Goal: Check status: Check status

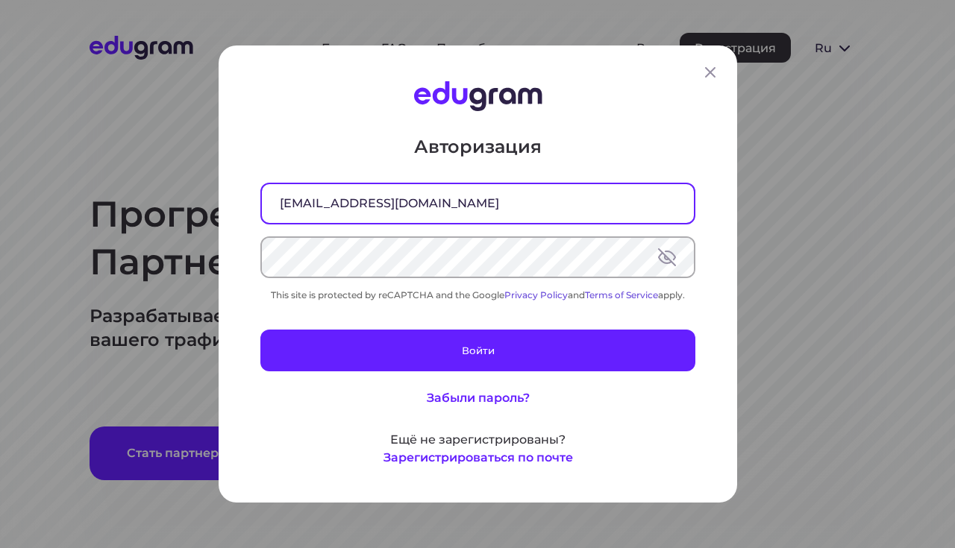
type input "avrshnmxm@gmail.com"
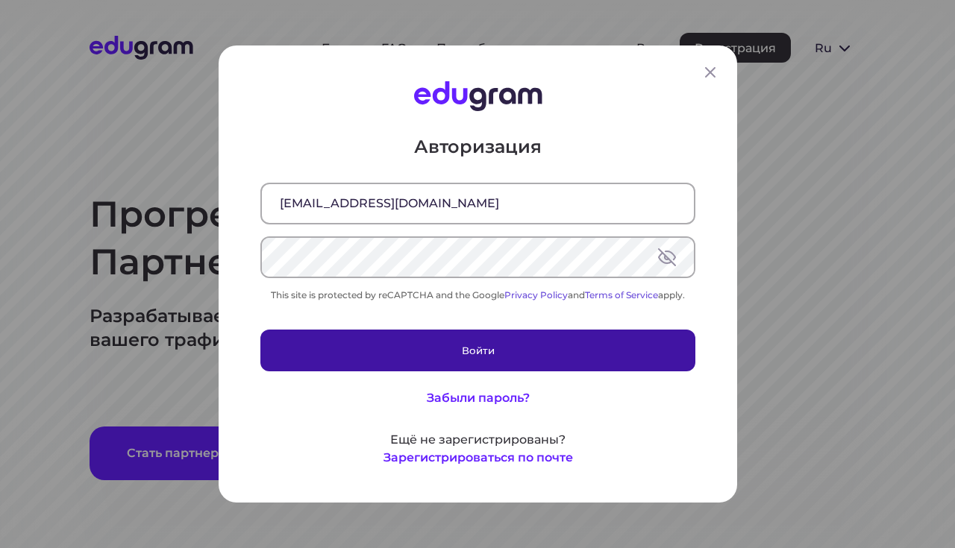
click at [442, 354] on button "Войти" at bounding box center [477, 351] width 435 height 42
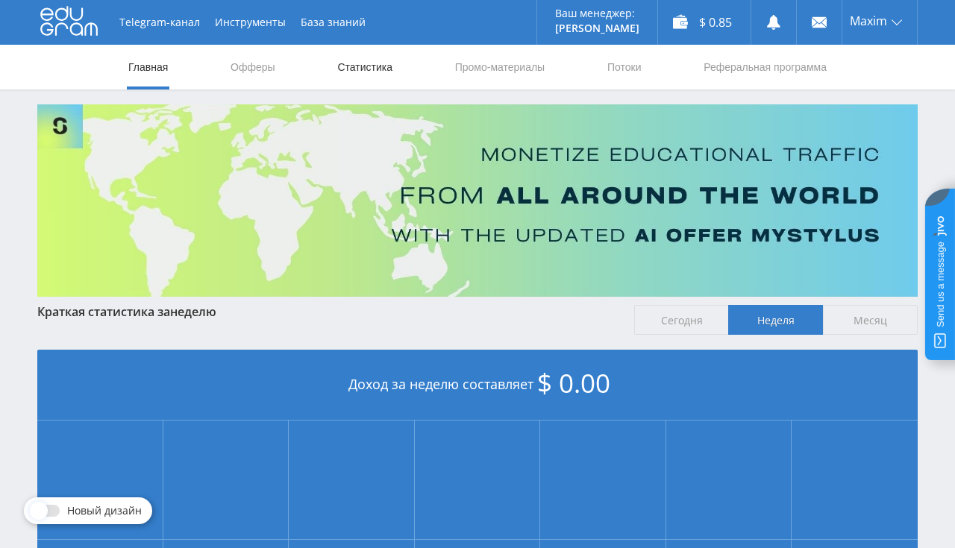
click at [349, 74] on link "Статистика" at bounding box center [365, 67] width 58 height 45
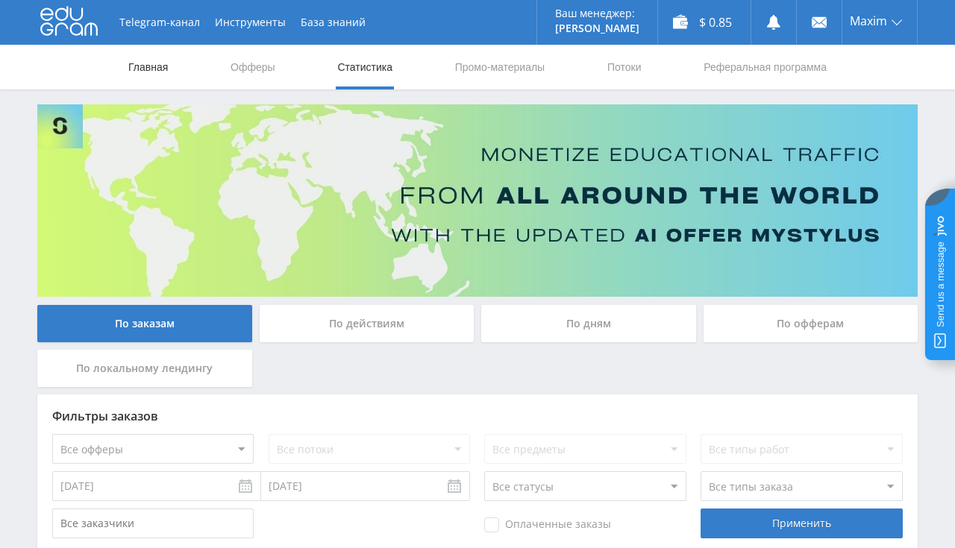
click at [148, 59] on link "Главная" at bounding box center [148, 67] width 43 height 45
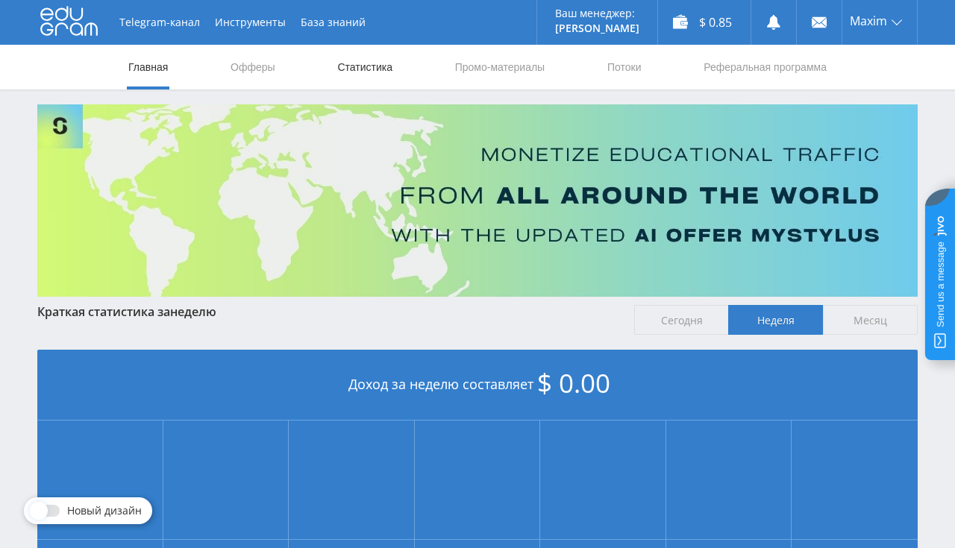
click at [343, 67] on link "Статистика" at bounding box center [365, 67] width 58 height 45
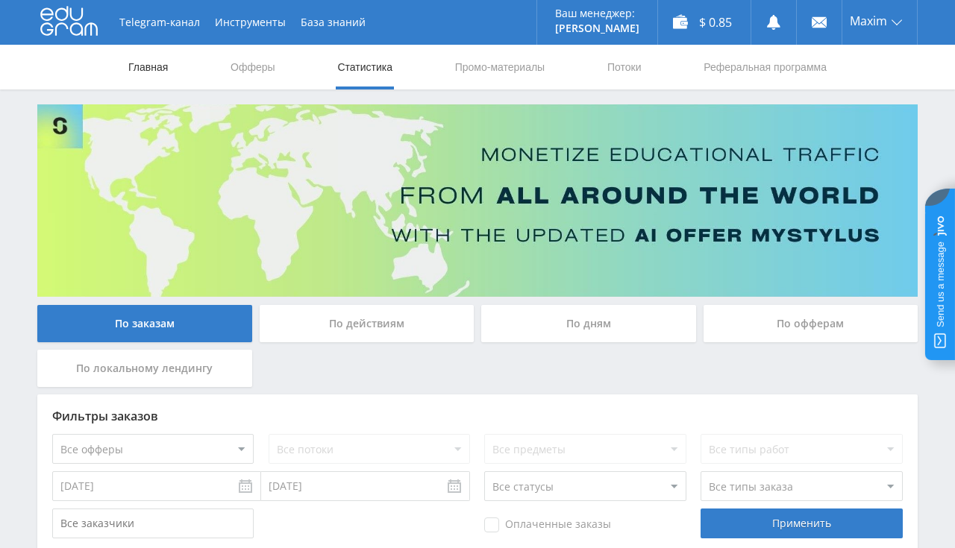
click at [145, 67] on link "Главная" at bounding box center [148, 67] width 43 height 45
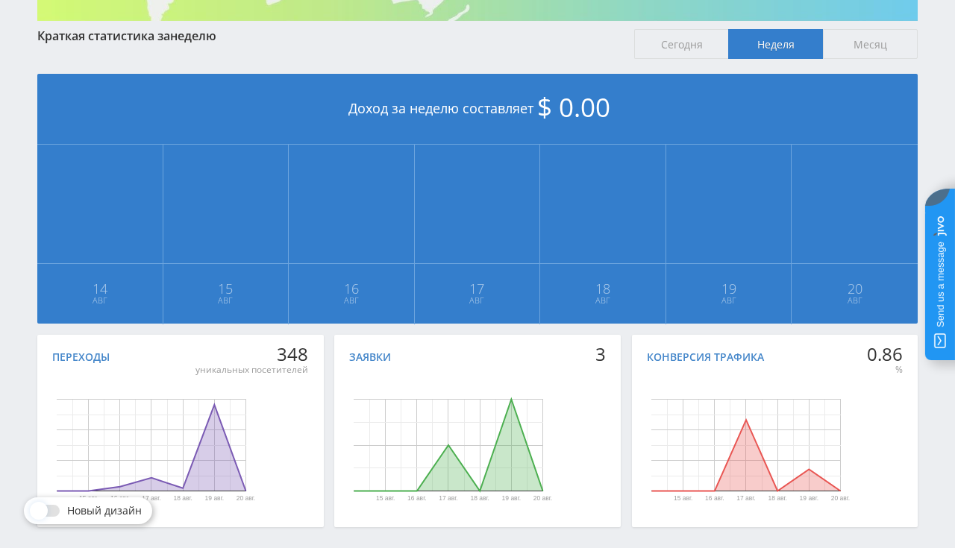
scroll to position [78, 0]
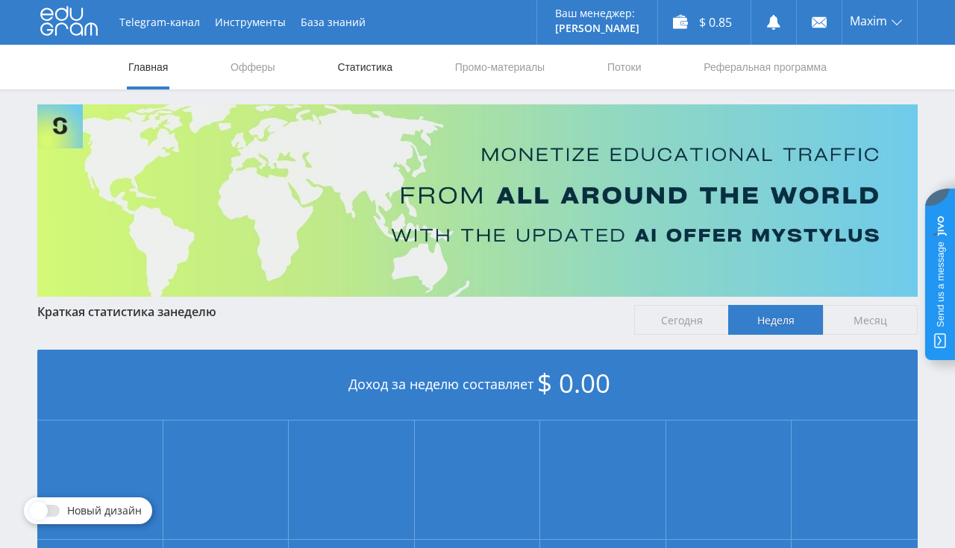
click at [370, 66] on link "Статистика" at bounding box center [365, 67] width 58 height 45
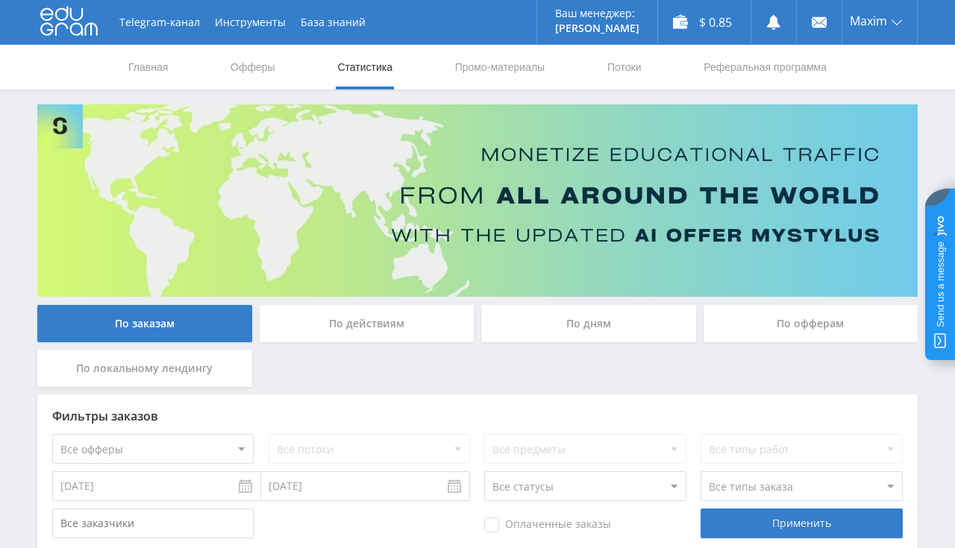
scroll to position [315, 0]
click at [162, 72] on link "Главная" at bounding box center [148, 67] width 43 height 45
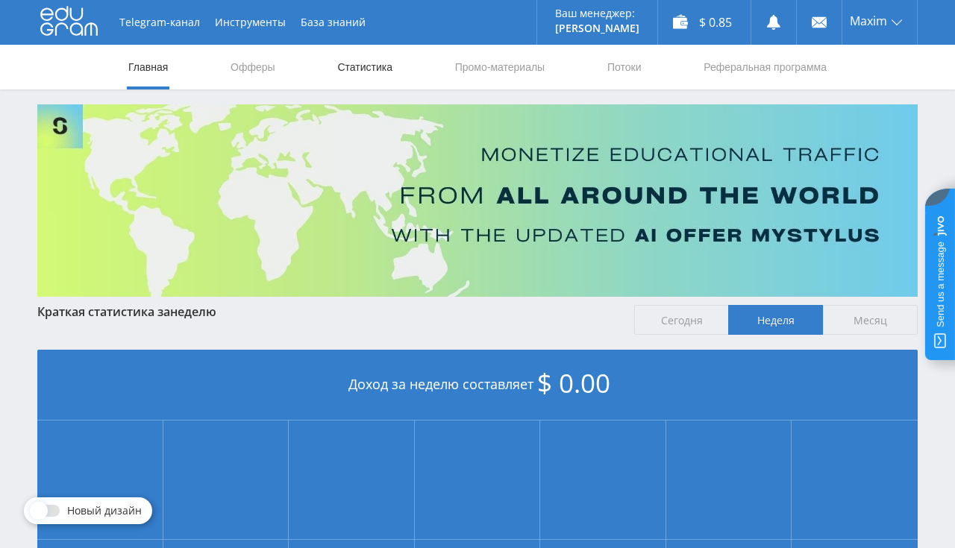
click at [356, 77] on link "Статистика" at bounding box center [365, 67] width 58 height 45
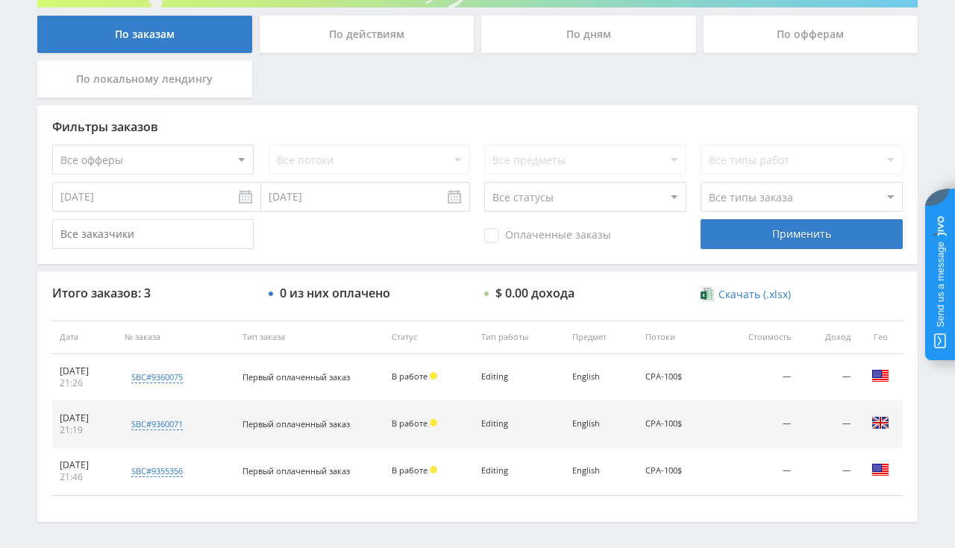
scroll to position [315, 0]
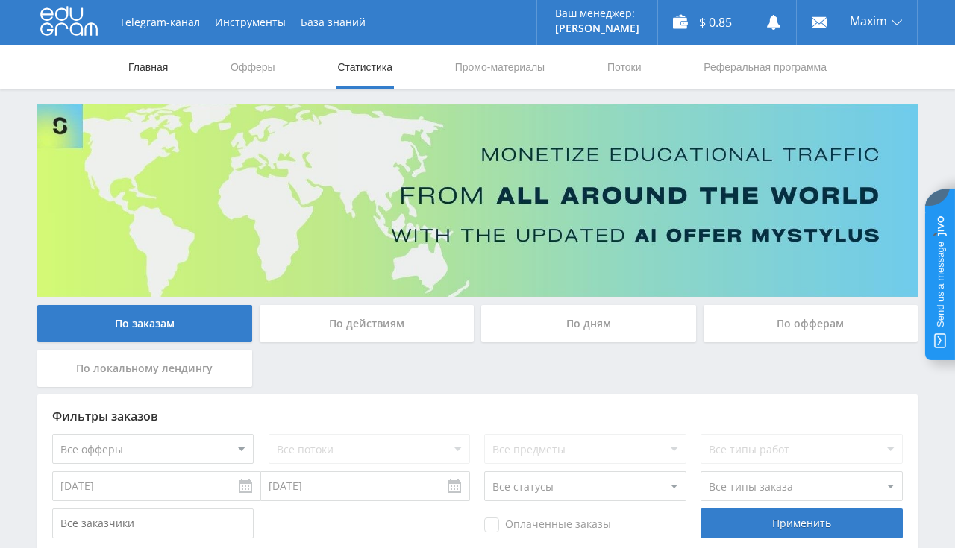
click at [132, 61] on link "Главная" at bounding box center [148, 67] width 43 height 45
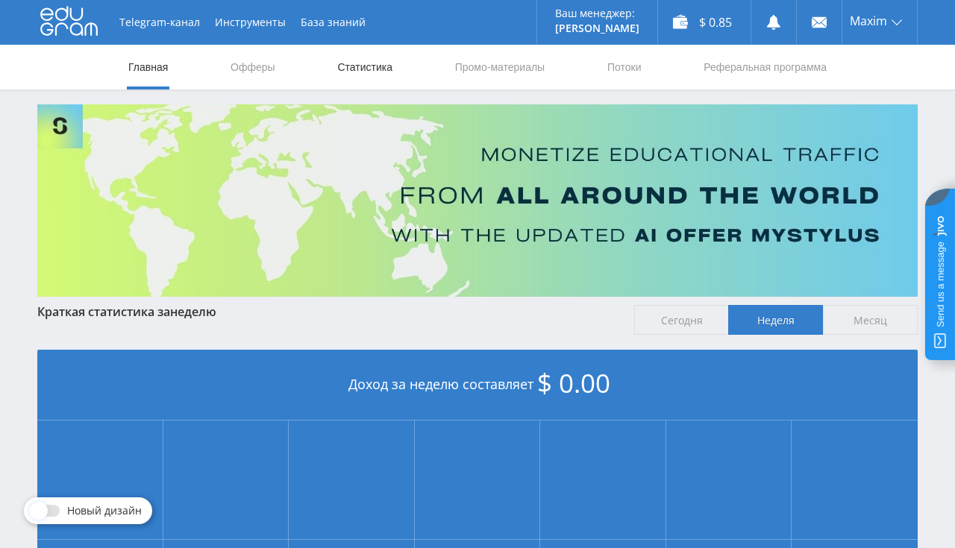
click at [350, 68] on link "Статистика" at bounding box center [365, 67] width 58 height 45
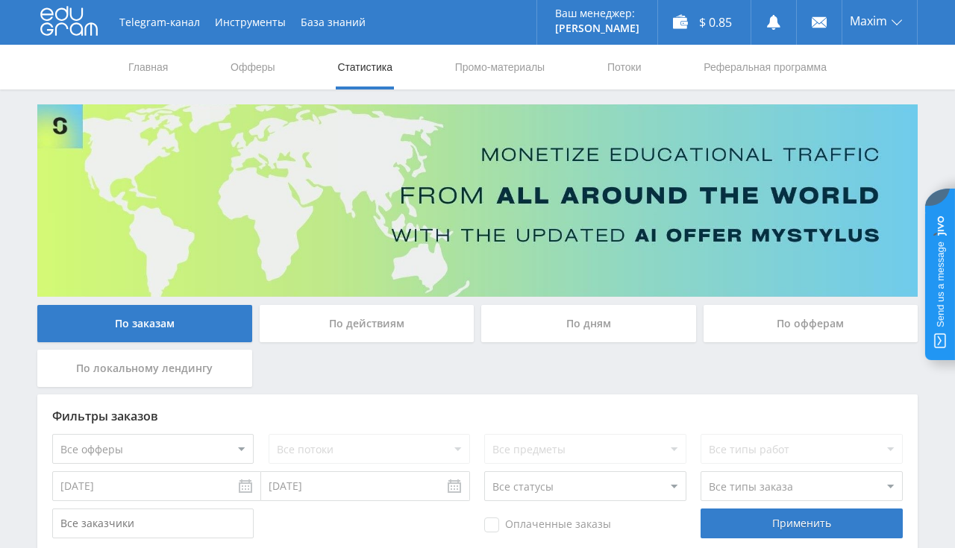
scroll to position [344, 0]
click at [134, 67] on link "Главная" at bounding box center [148, 67] width 43 height 45
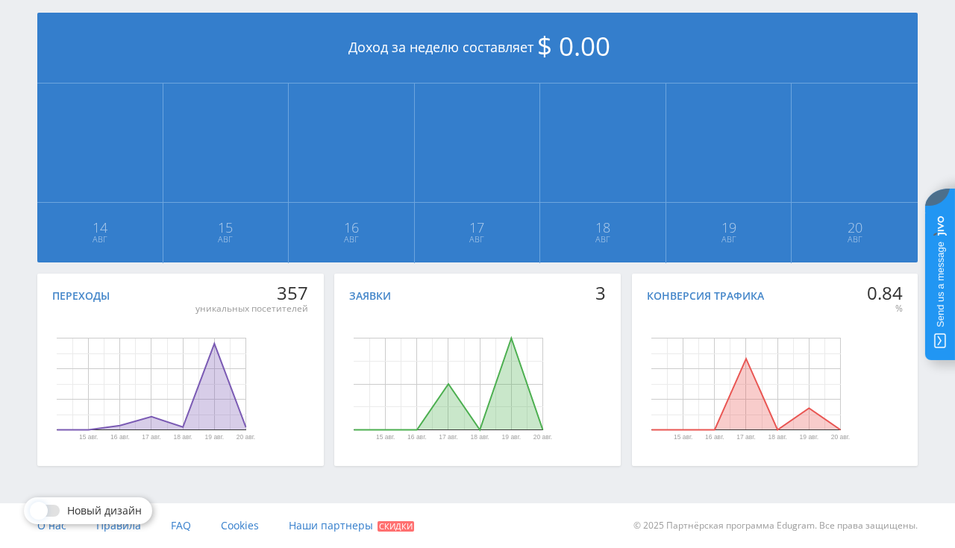
scroll to position [22, 0]
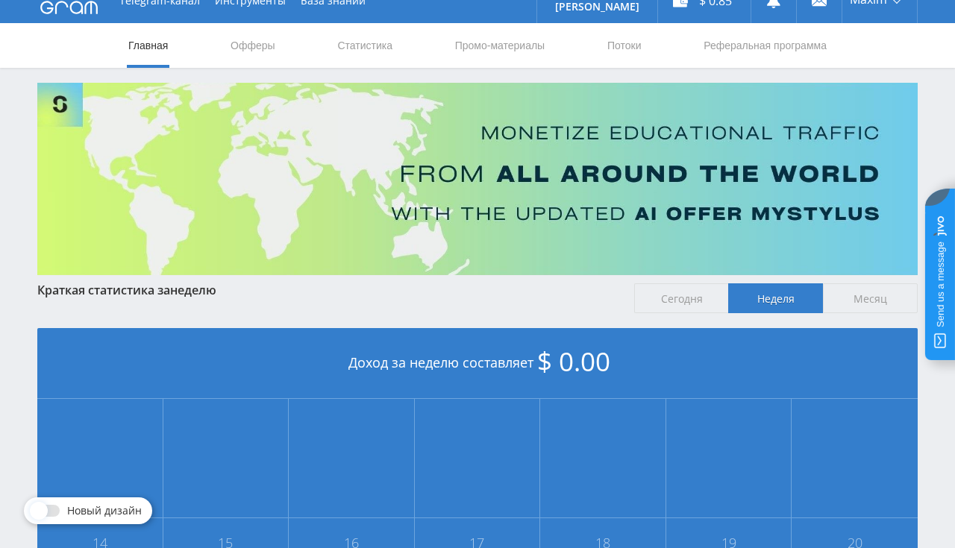
click at [133, 51] on link "Главная" at bounding box center [148, 45] width 43 height 45
click at [281, 52] on nav "Главная Офферы Статистика Промо-материалы Потоки Реферальная программа" at bounding box center [477, 45] width 701 height 45
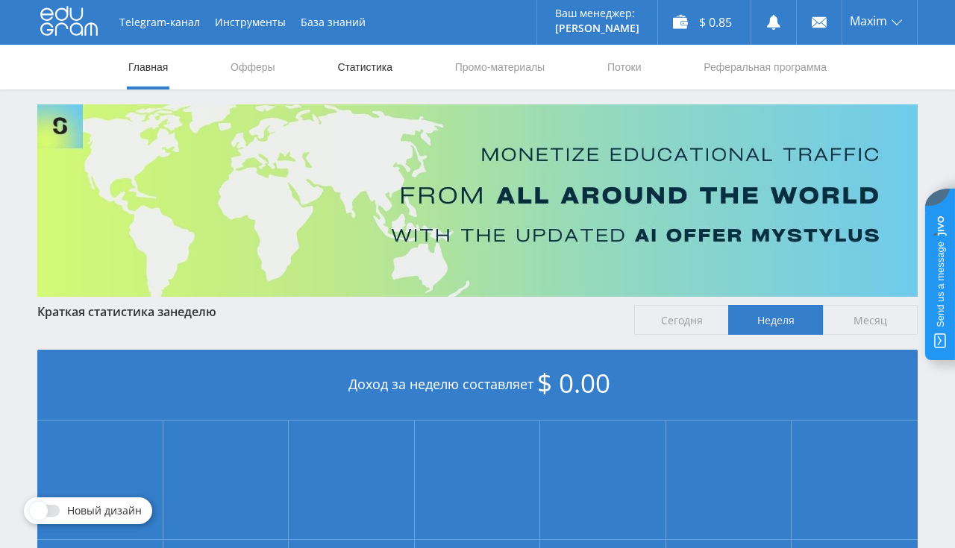
click at [337, 71] on link "Статистика" at bounding box center [365, 67] width 58 height 45
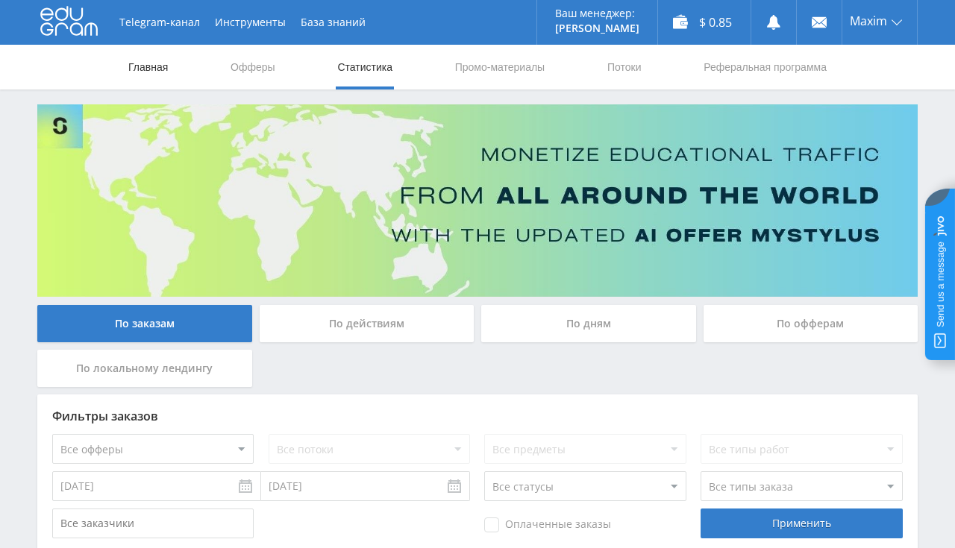
click at [152, 57] on link "Главная" at bounding box center [148, 67] width 43 height 45
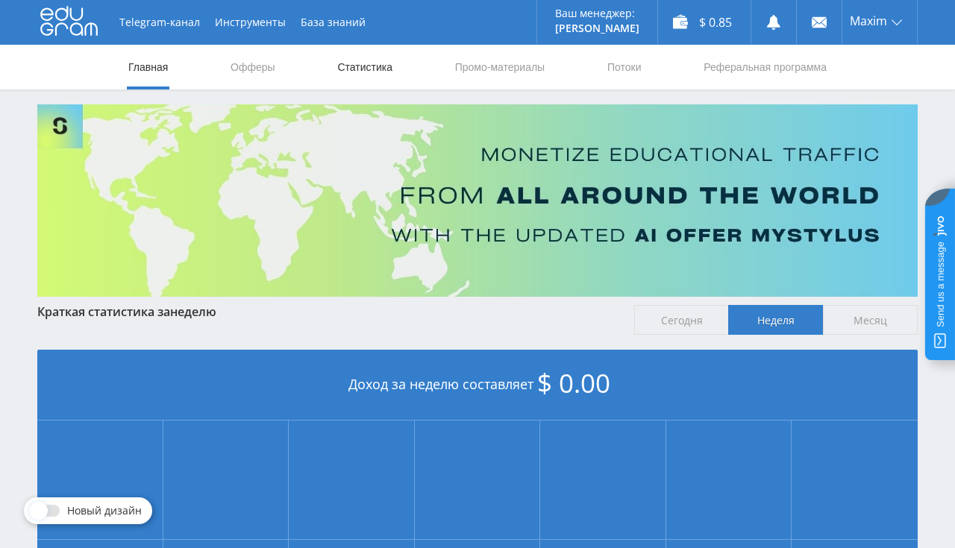
click at [348, 69] on link "Статистика" at bounding box center [365, 67] width 58 height 45
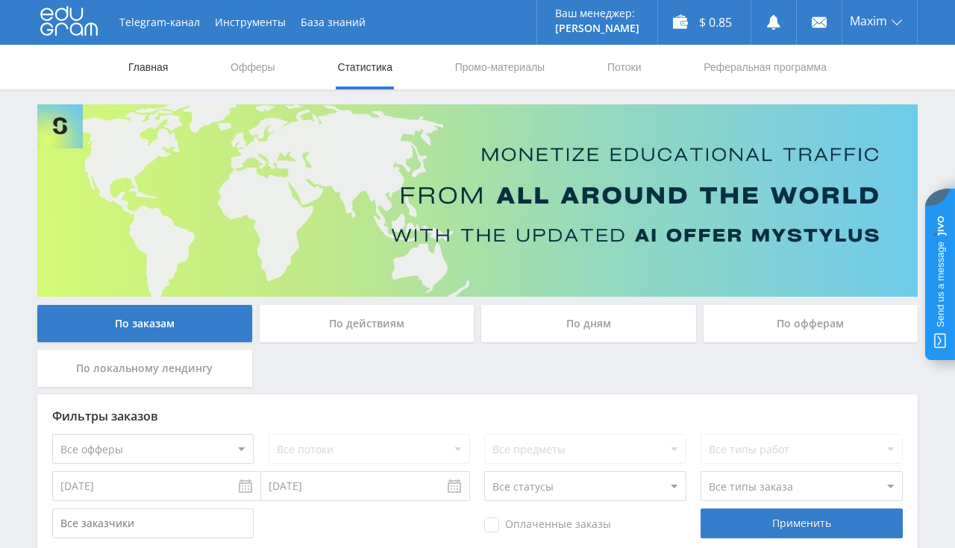
click at [163, 72] on link "Главная" at bounding box center [148, 67] width 43 height 45
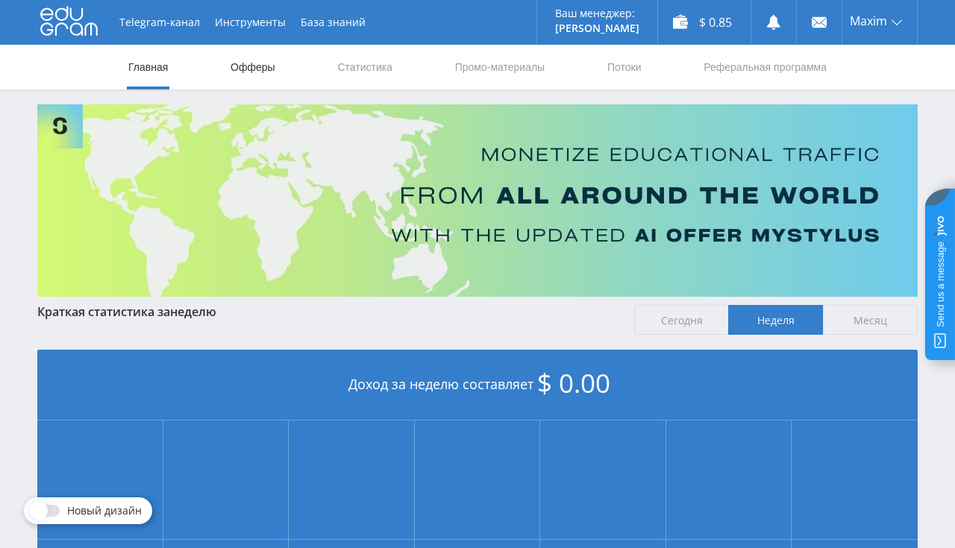
click at [229, 67] on link "Офферы" at bounding box center [253, 67] width 48 height 45
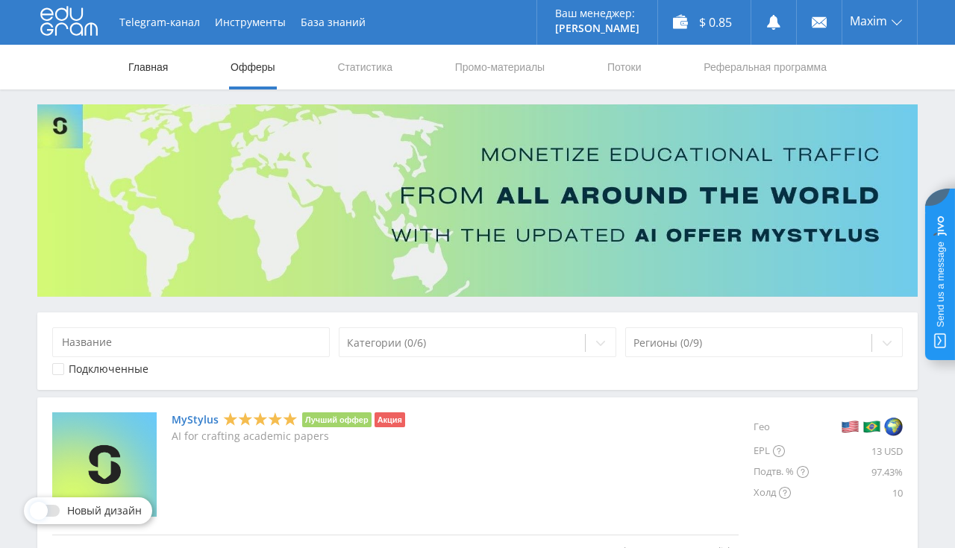
click at [149, 70] on link "Главная" at bounding box center [148, 67] width 43 height 45
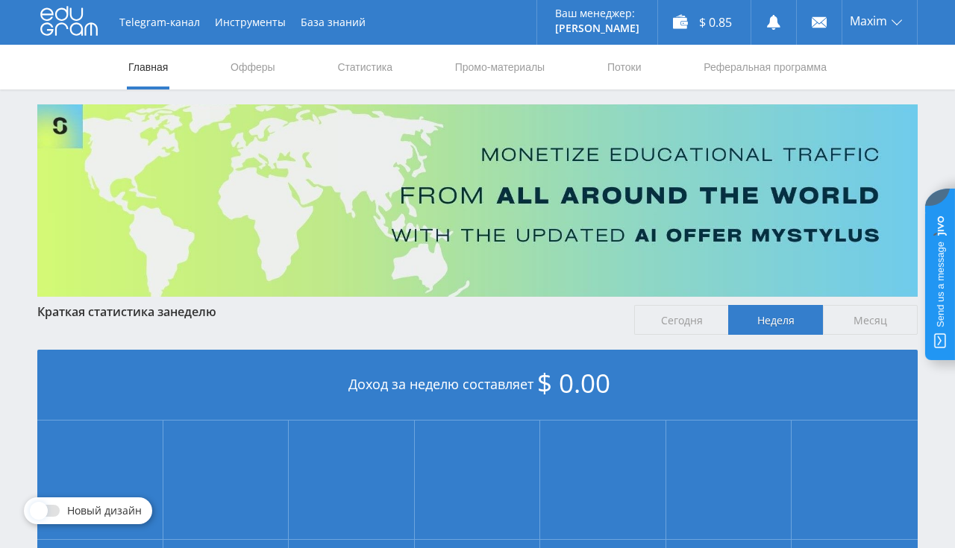
scroll to position [315, 0]
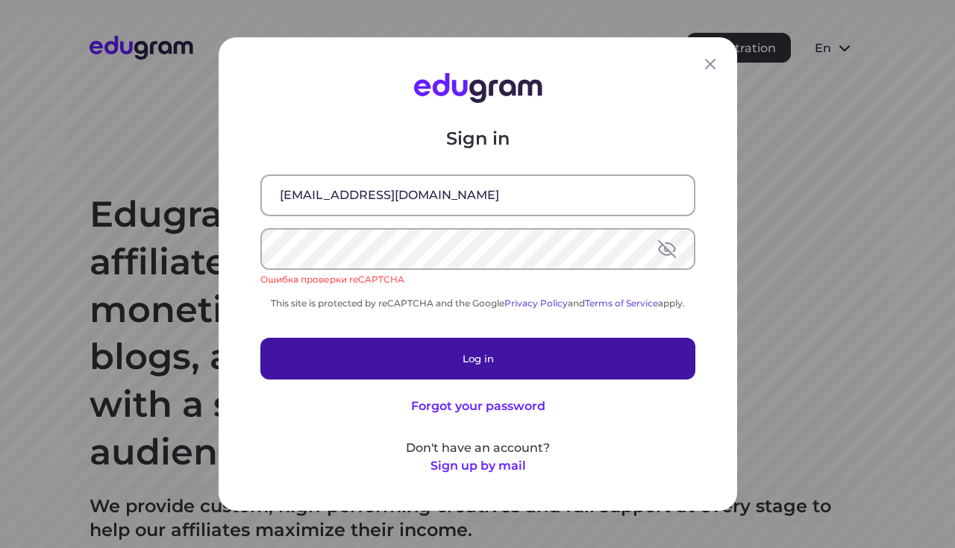
click at [530, 349] on button "Log in" at bounding box center [477, 359] width 435 height 42
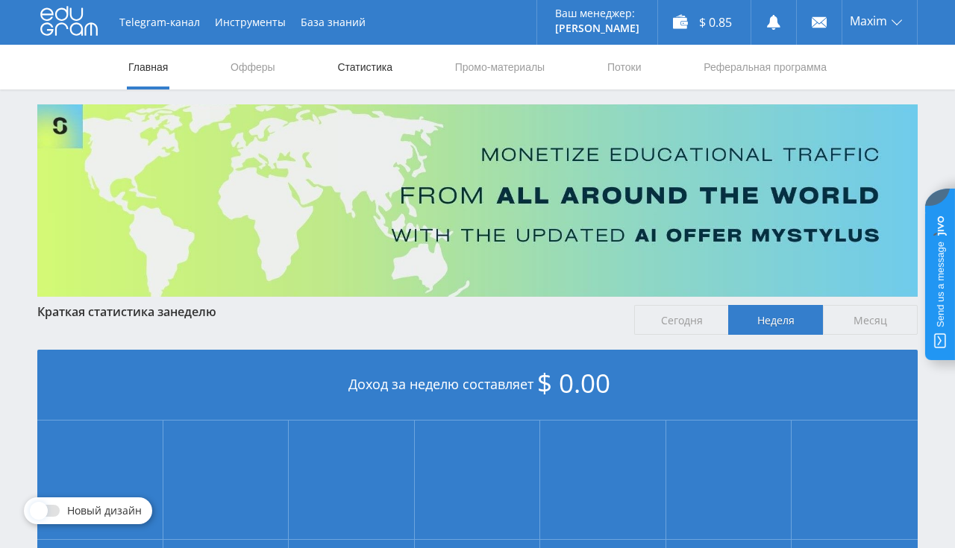
click at [371, 67] on link "Статистика" at bounding box center [365, 67] width 58 height 45
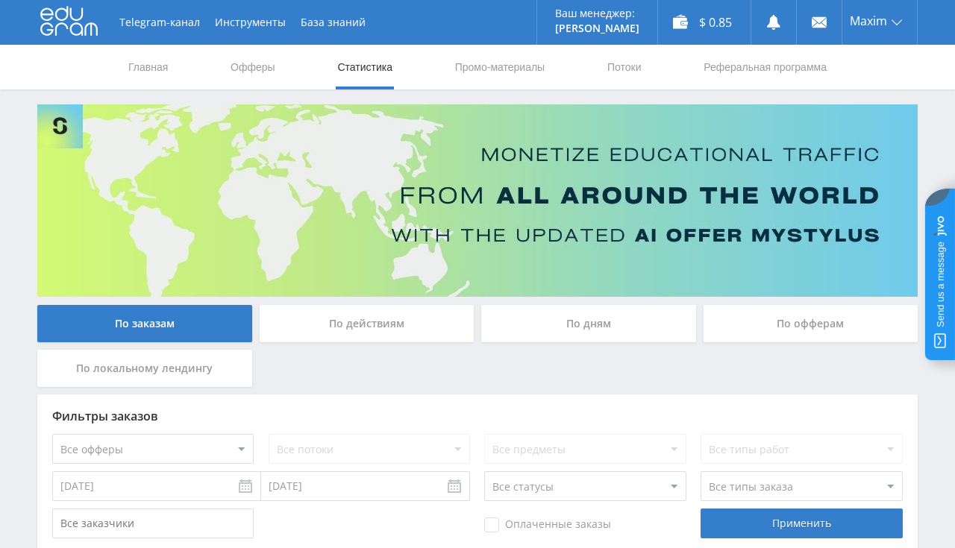
scroll to position [236, 0]
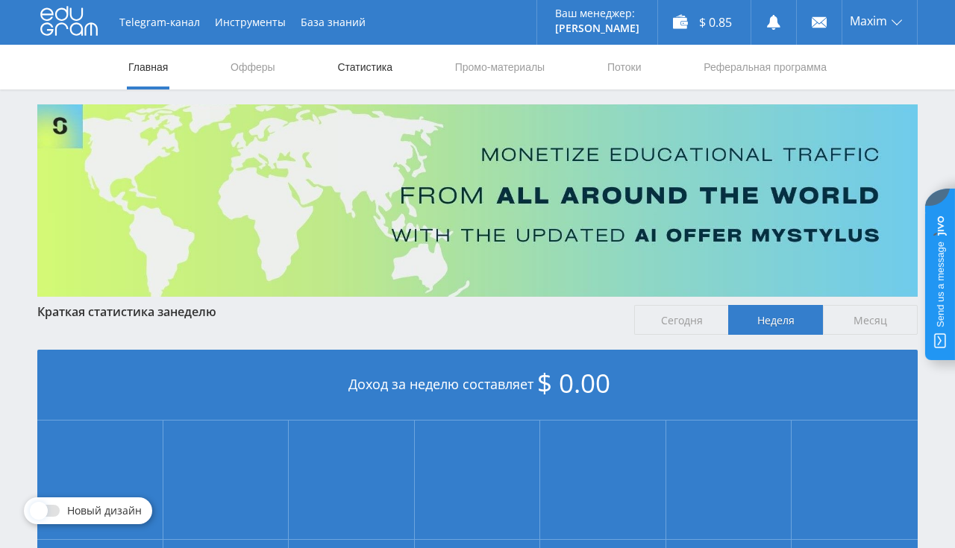
click at [361, 64] on link "Статистика" at bounding box center [365, 67] width 58 height 45
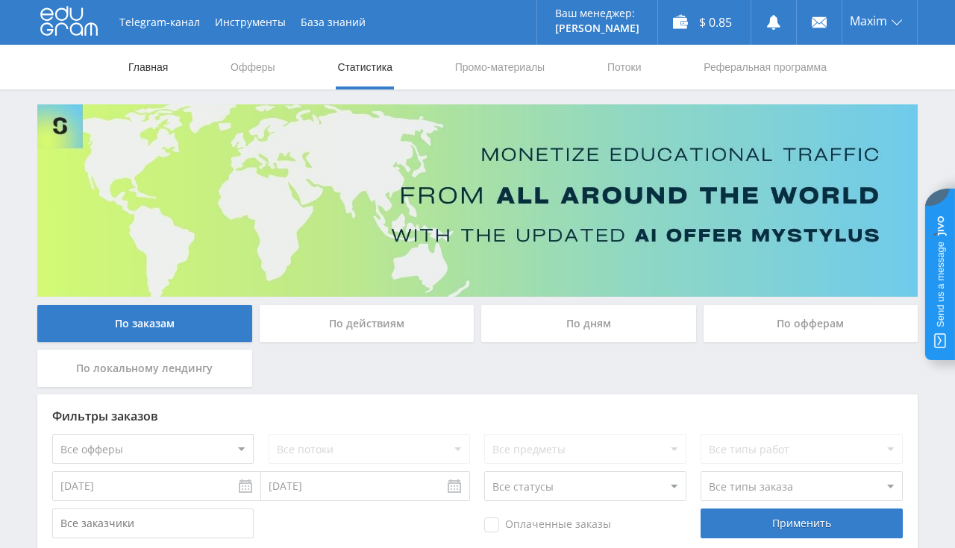
click at [156, 66] on link "Главная" at bounding box center [148, 67] width 43 height 45
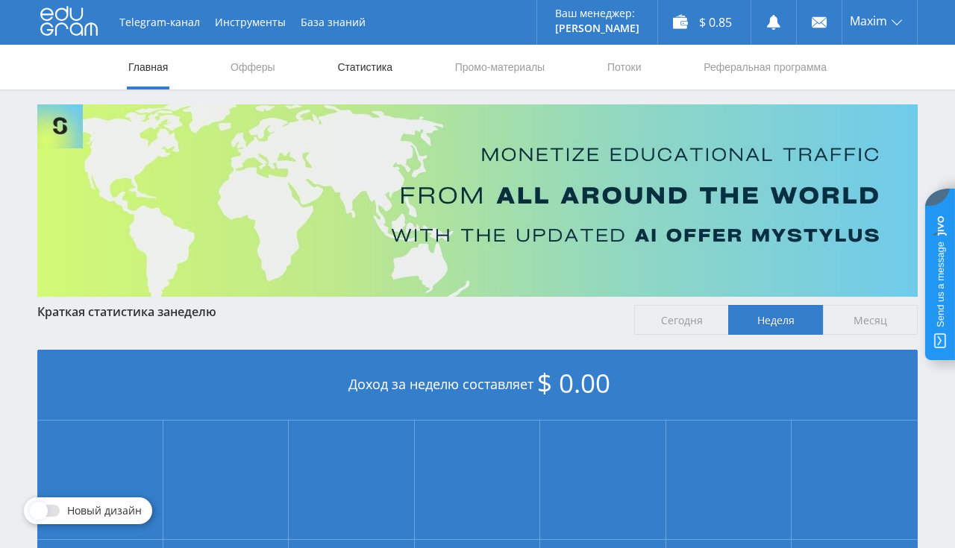
click at [361, 67] on link "Статистика" at bounding box center [365, 67] width 58 height 45
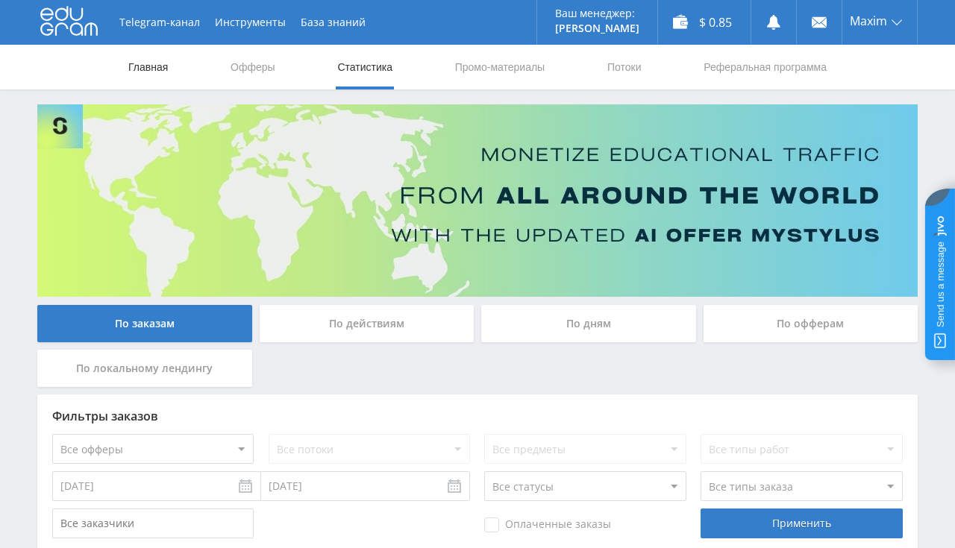
click at [156, 70] on link "Главная" at bounding box center [148, 67] width 43 height 45
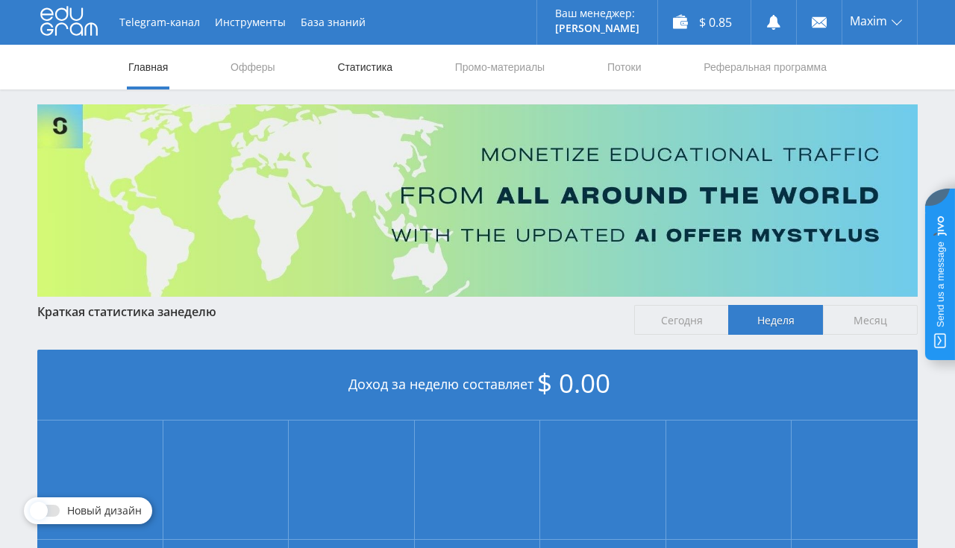
click at [348, 64] on link "Статистика" at bounding box center [365, 67] width 58 height 45
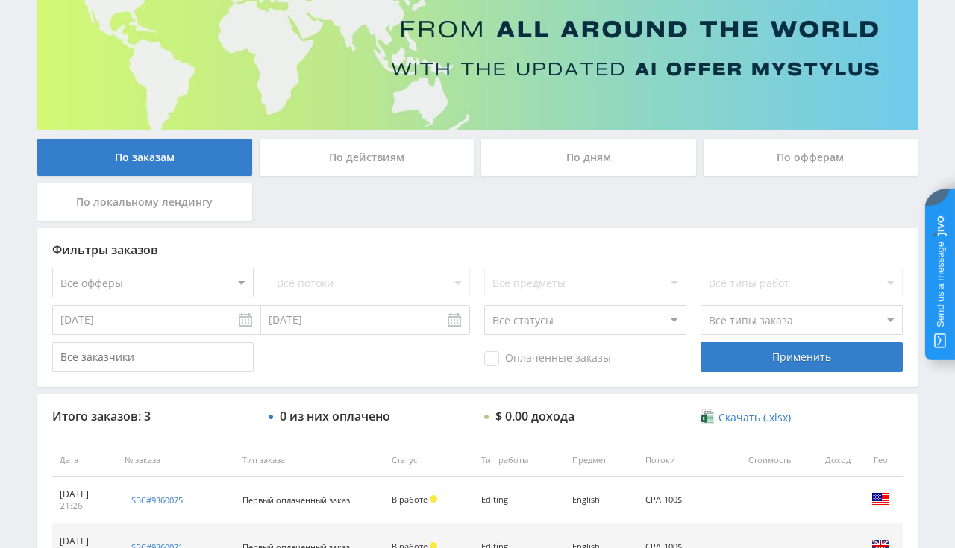
scroll to position [315, 0]
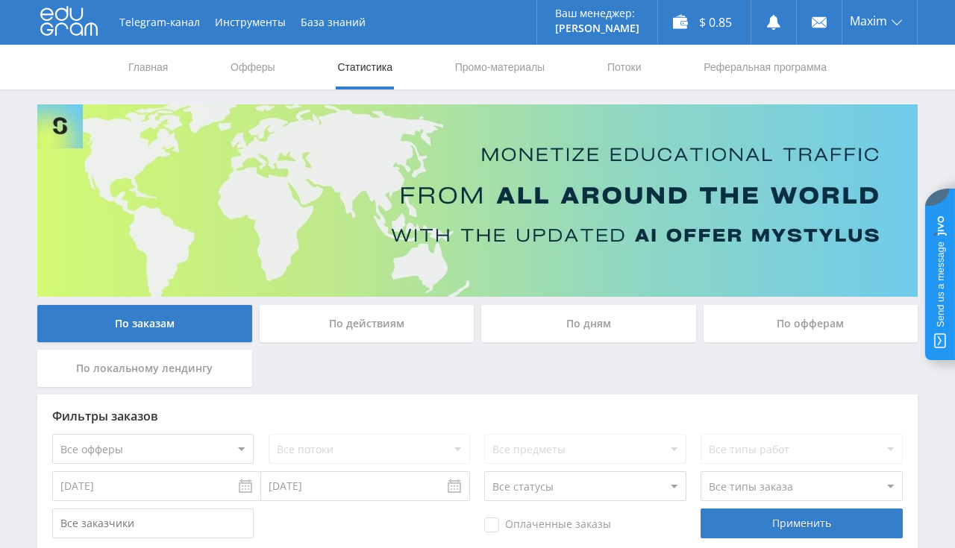
scroll to position [315, 0]
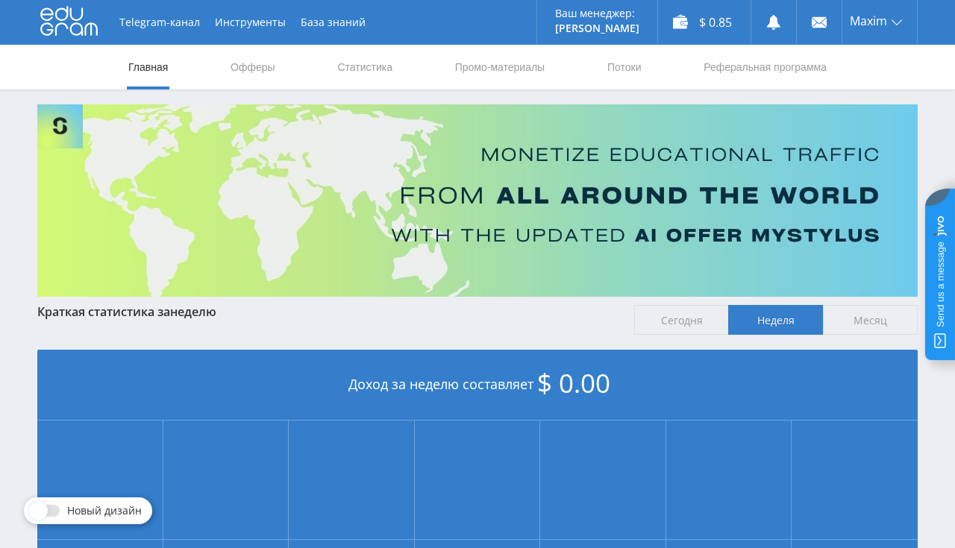
scroll to position [337, 0]
click at [357, 73] on link "Статистика" at bounding box center [365, 67] width 58 height 45
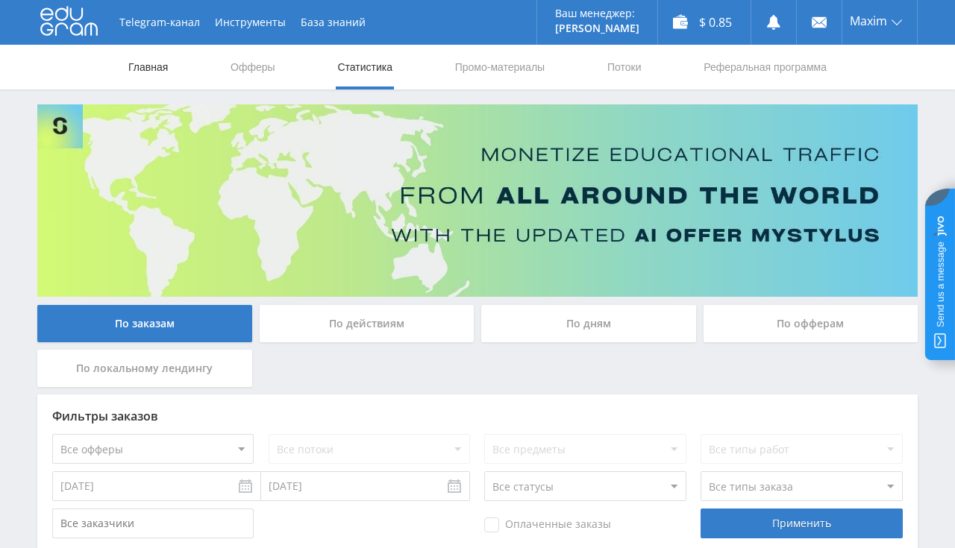
click at [144, 66] on link "Главная" at bounding box center [148, 67] width 43 height 45
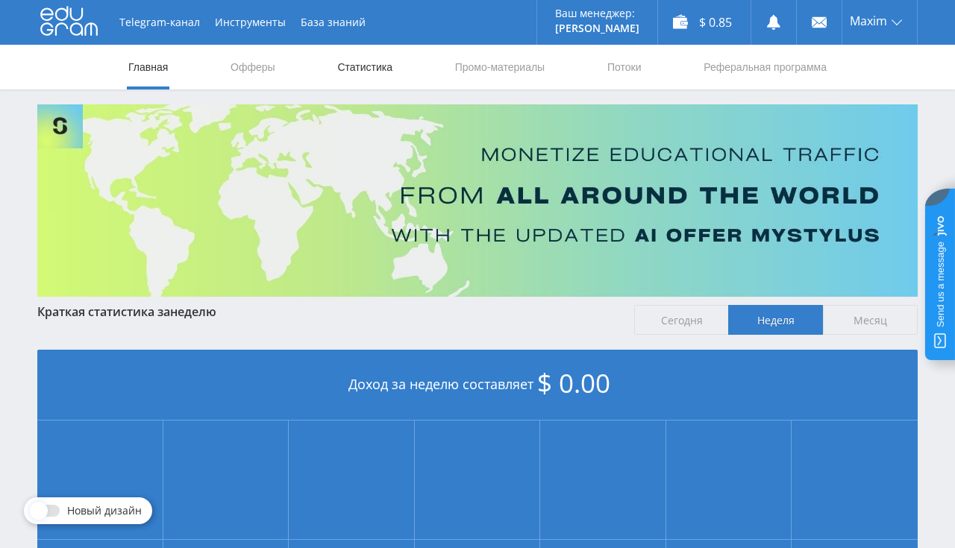
click at [380, 60] on link "Статистика" at bounding box center [365, 67] width 58 height 45
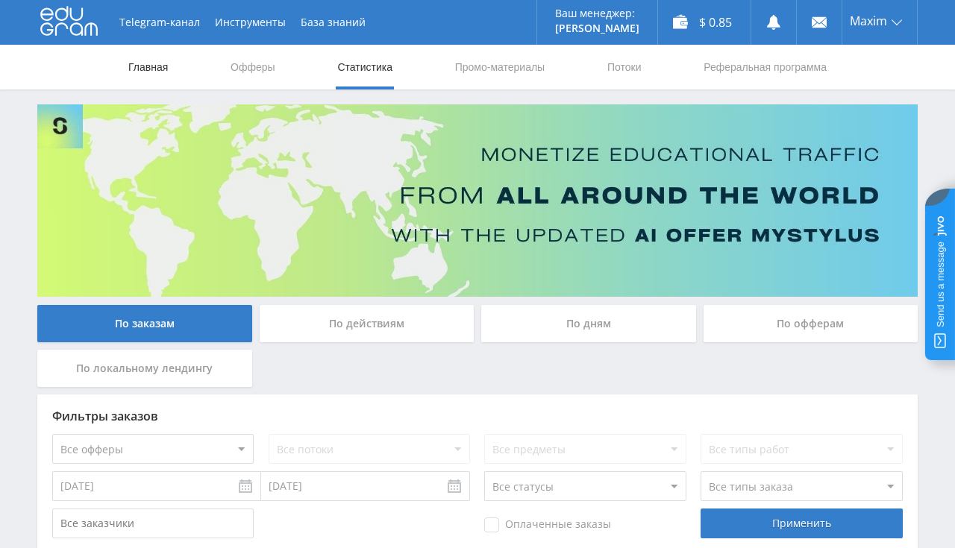
click at [141, 63] on link "Главная" at bounding box center [148, 67] width 43 height 45
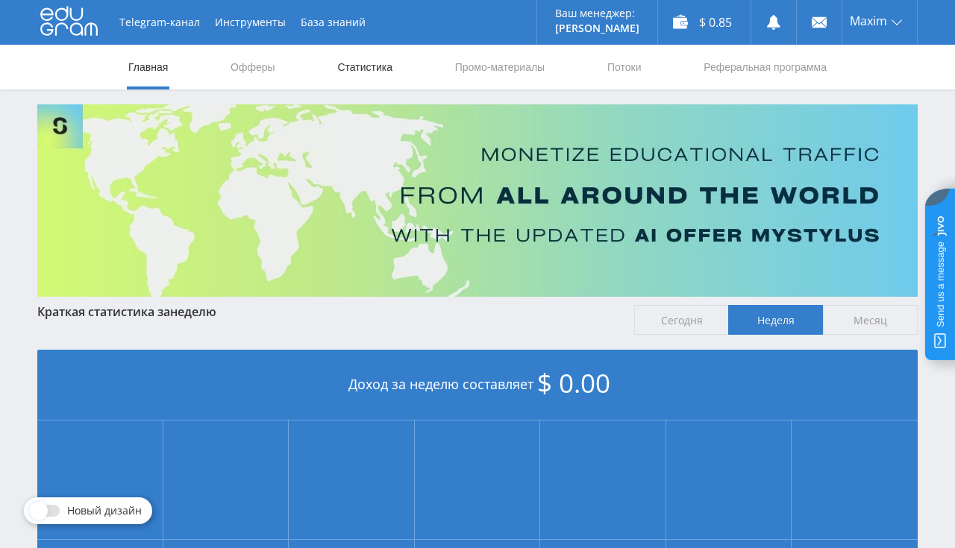
click at [383, 63] on link "Статистика" at bounding box center [365, 67] width 58 height 45
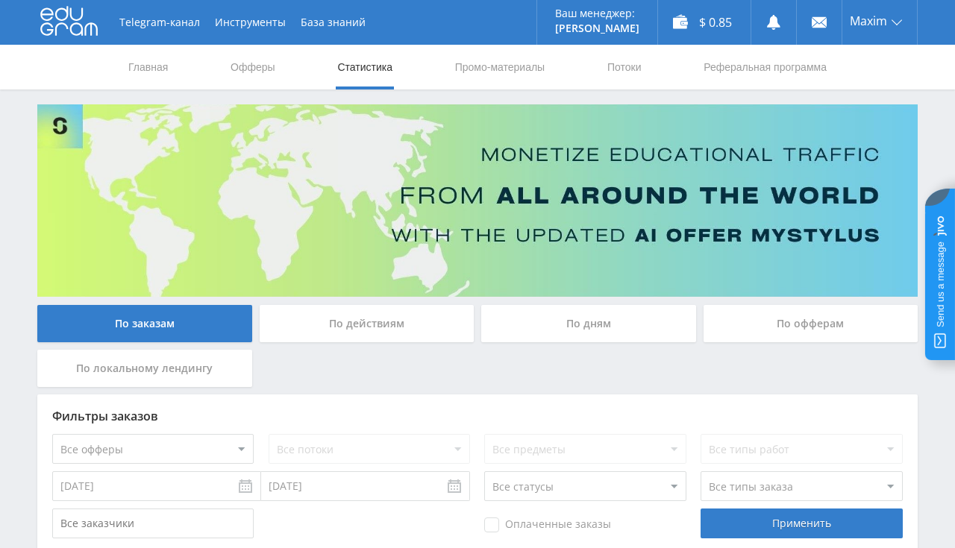
scroll to position [315, 0]
click at [163, 69] on link "Главная" at bounding box center [148, 67] width 43 height 45
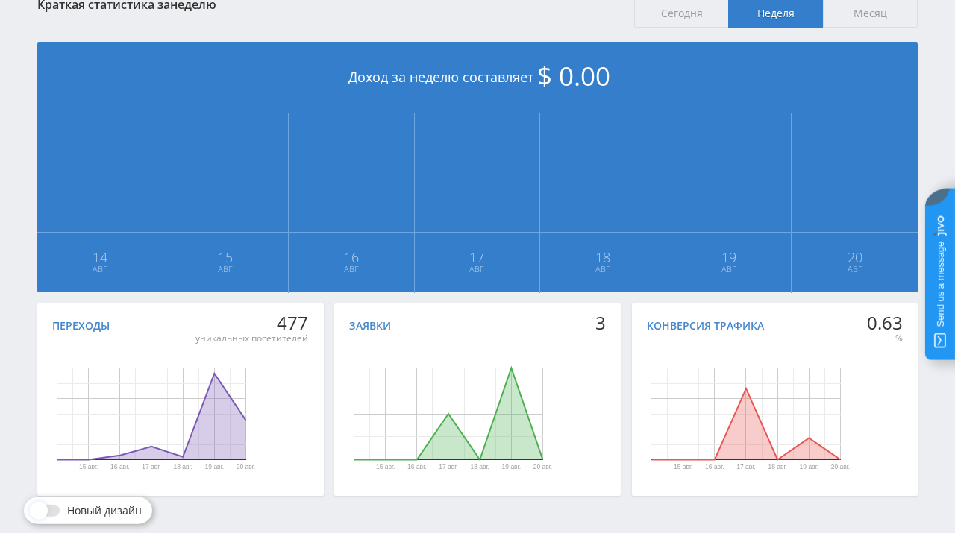
scroll to position [337, 0]
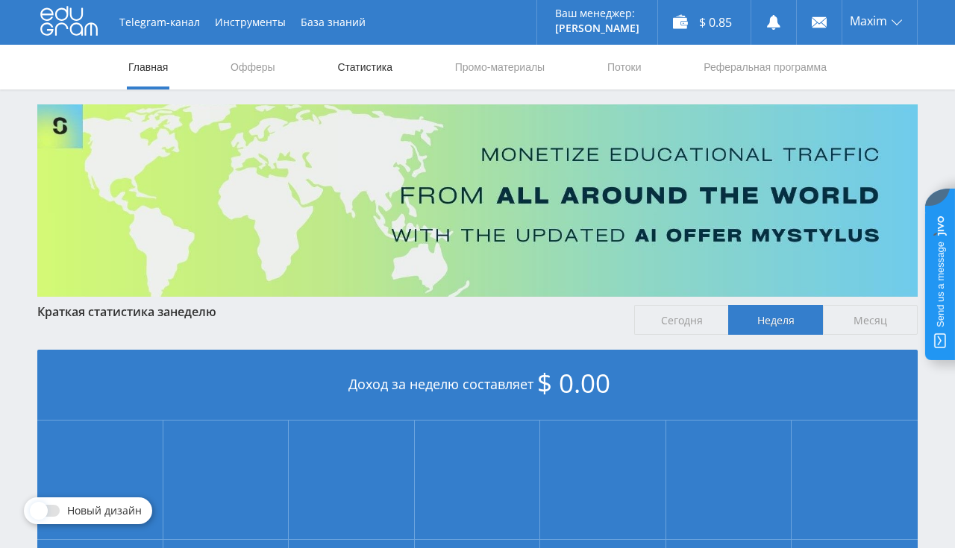
click at [344, 62] on link "Статистика" at bounding box center [365, 67] width 58 height 45
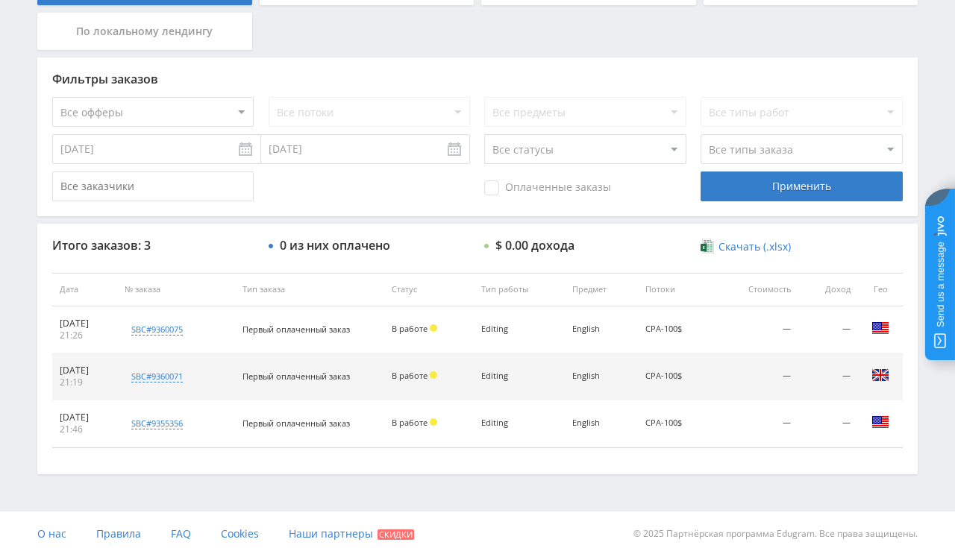
scroll to position [344, 0]
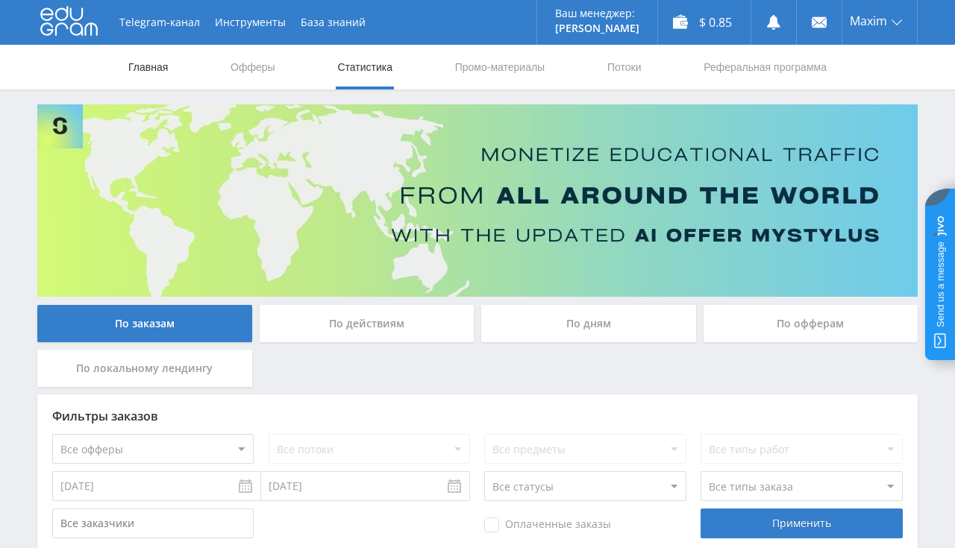
click at [138, 66] on link "Главная" at bounding box center [148, 67] width 43 height 45
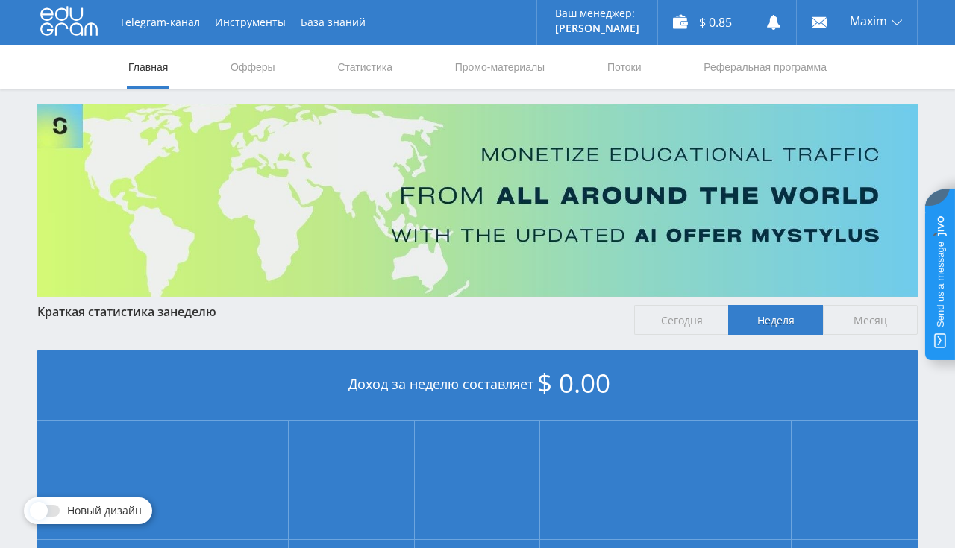
scroll to position [337, 0]
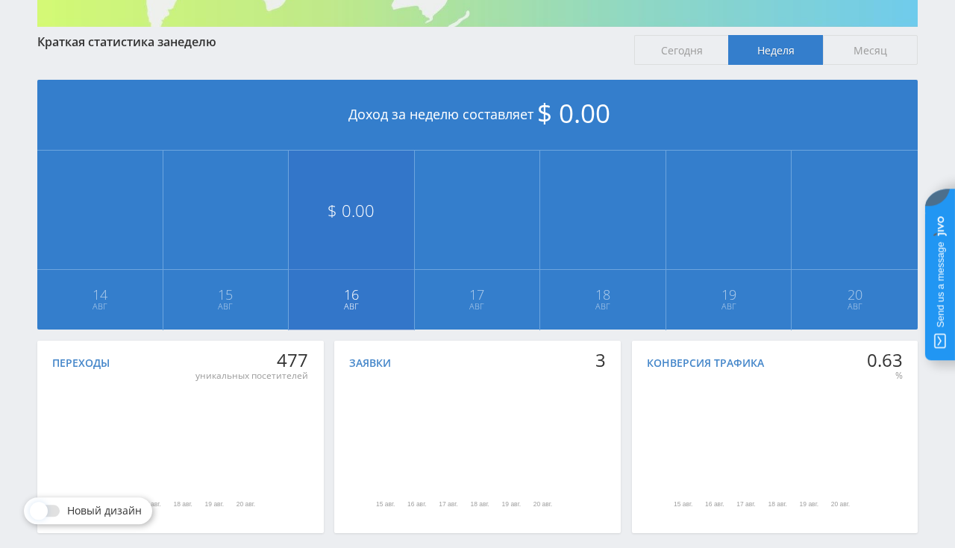
scroll to position [315, 0]
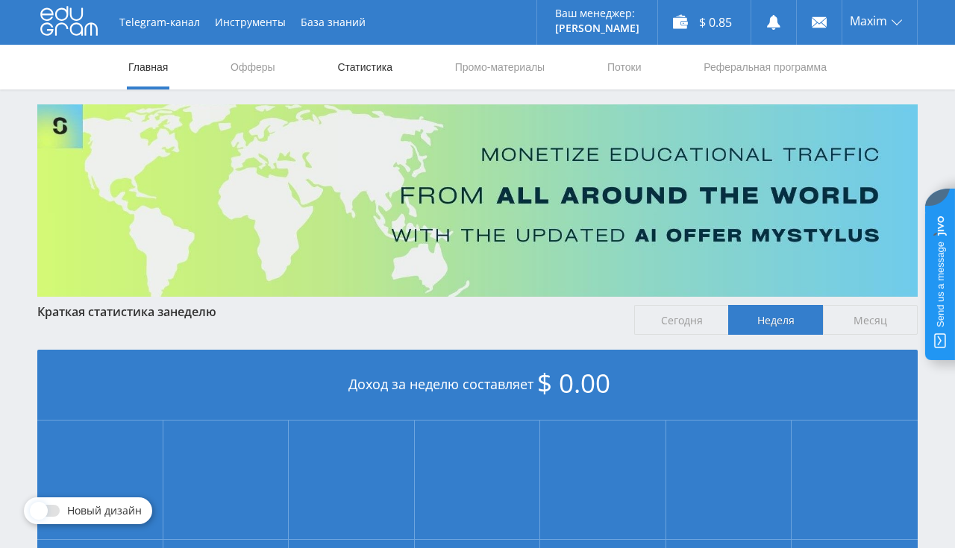
click at [378, 70] on link "Статистика" at bounding box center [365, 67] width 58 height 45
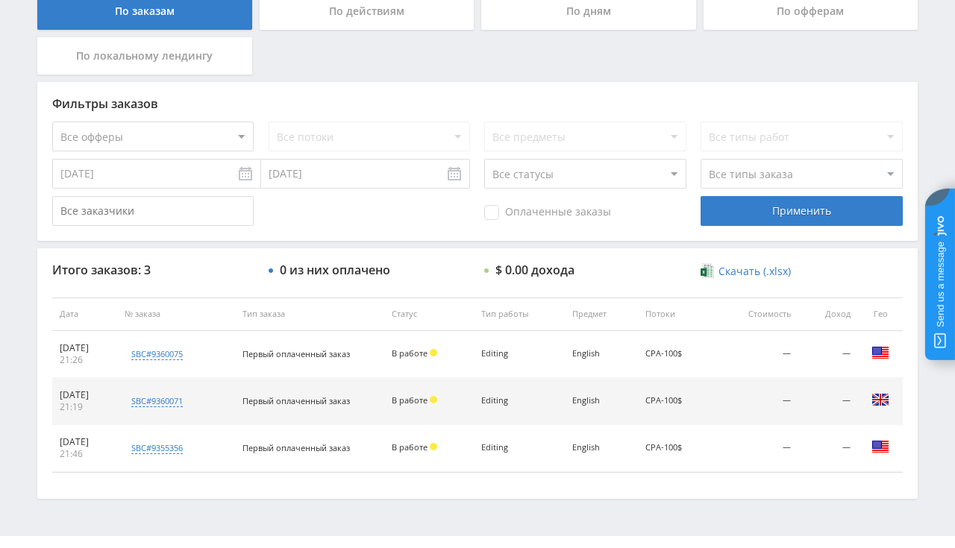
scroll to position [315, 0]
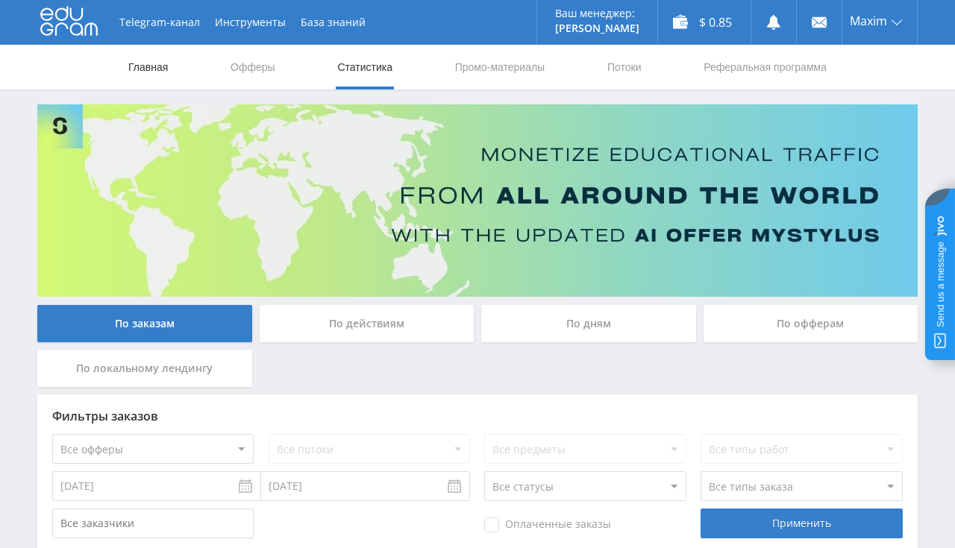
click at [143, 64] on link "Главная" at bounding box center [148, 67] width 43 height 45
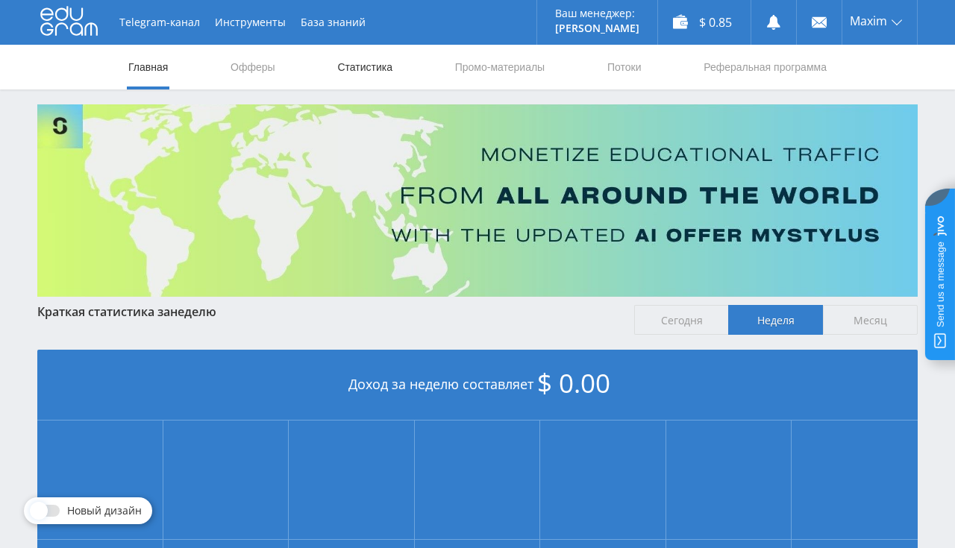
click at [362, 71] on link "Статистика" at bounding box center [365, 67] width 58 height 45
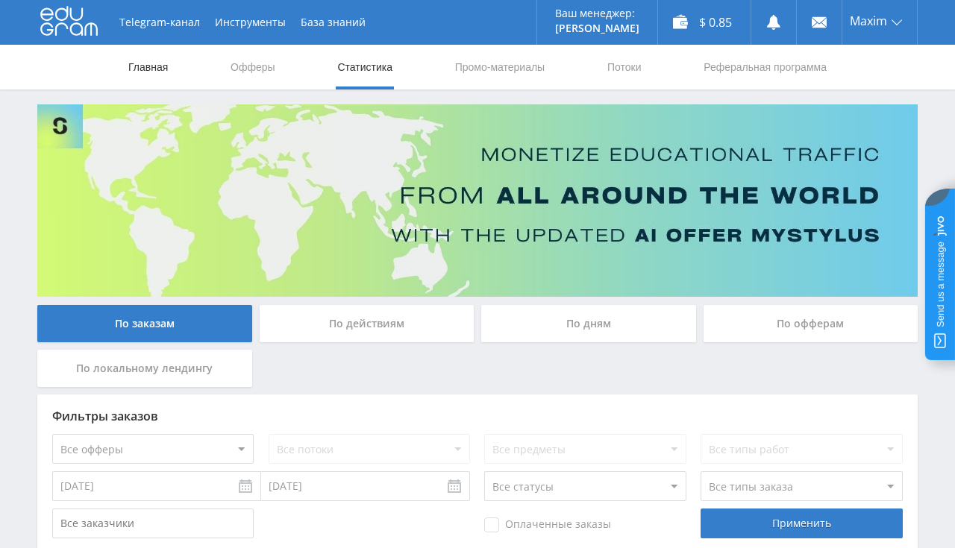
click at [148, 57] on link "Главная" at bounding box center [148, 67] width 43 height 45
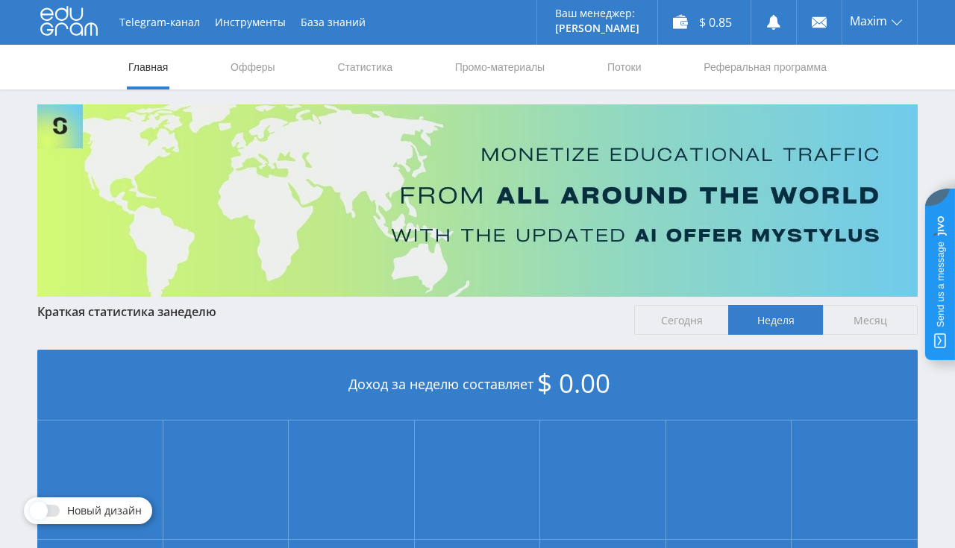
scroll to position [337, 0]
click at [354, 71] on link "Статистика" at bounding box center [365, 67] width 58 height 45
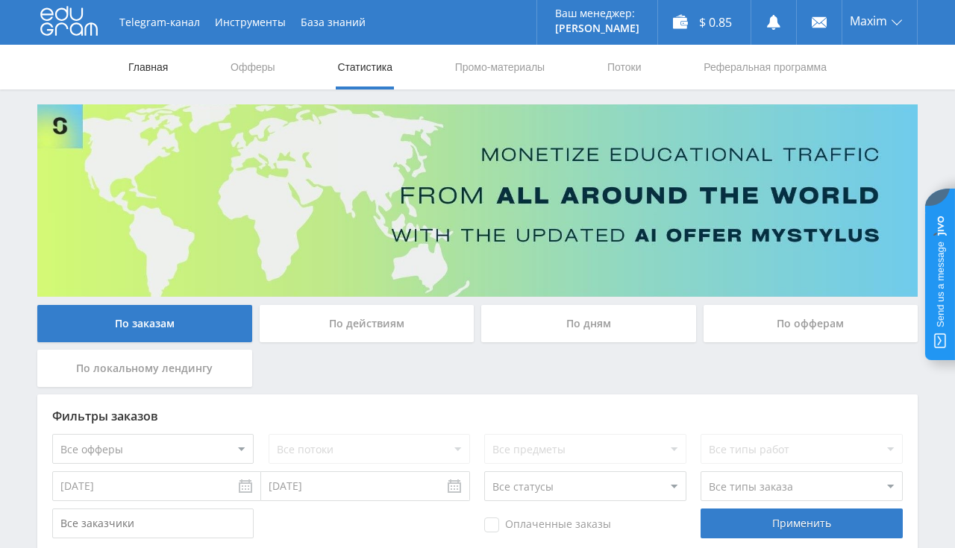
click at [156, 69] on link "Главная" at bounding box center [148, 67] width 43 height 45
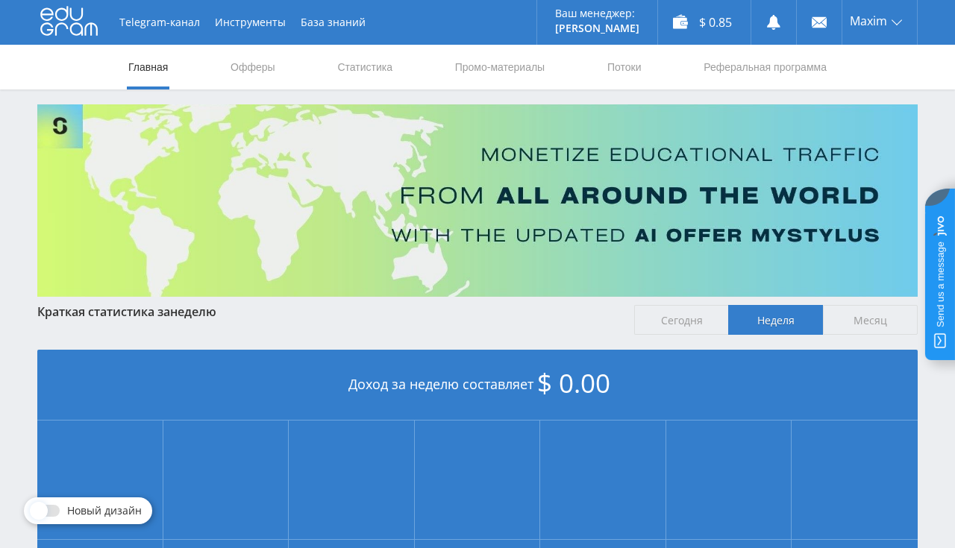
click at [361, 69] on link "Статистика" at bounding box center [365, 67] width 58 height 45
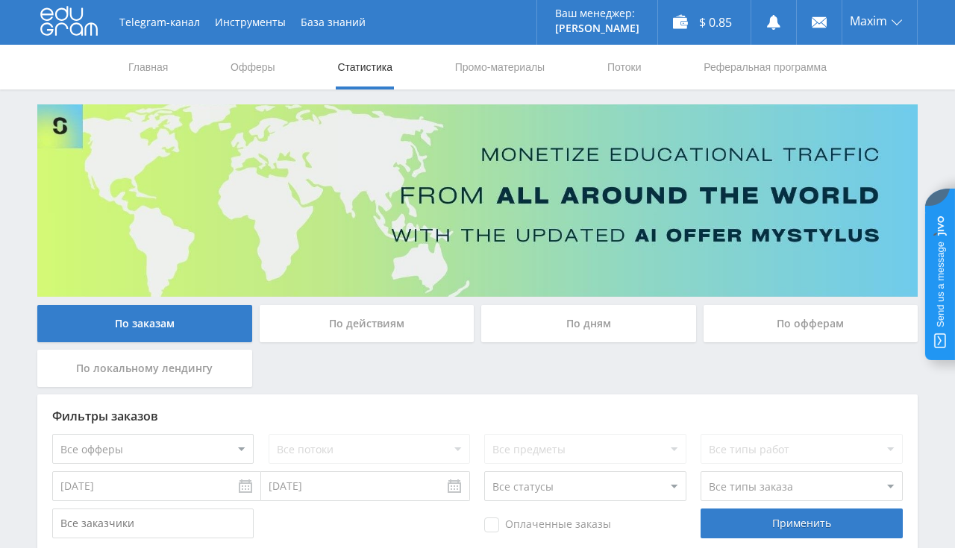
scroll to position [315, 0]
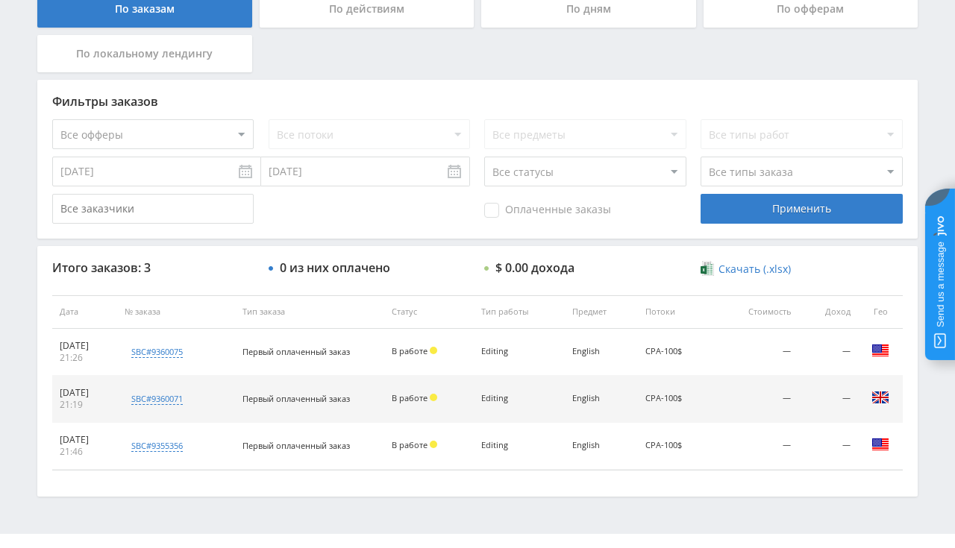
click at [339, 342] on td "Первый оплаченный заказ" at bounding box center [309, 352] width 149 height 47
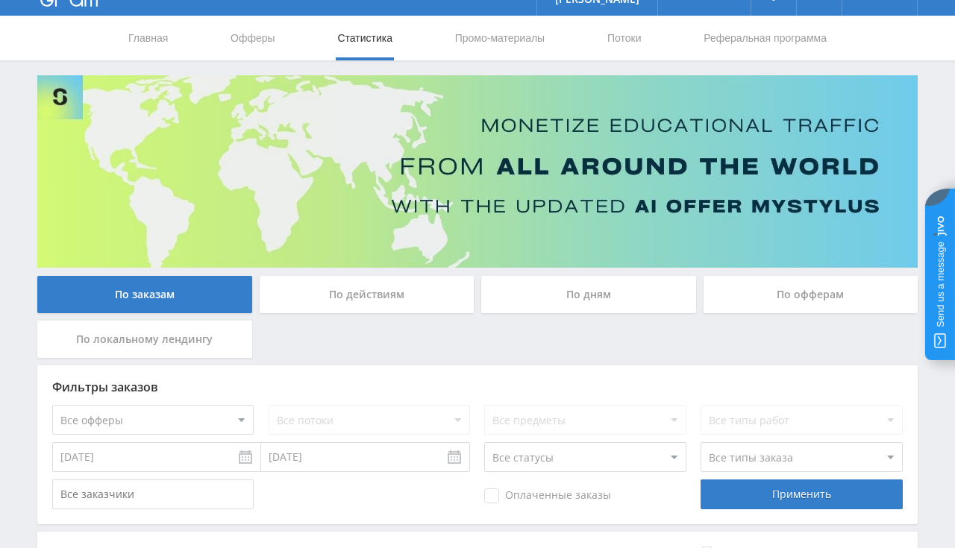
scroll to position [0, 0]
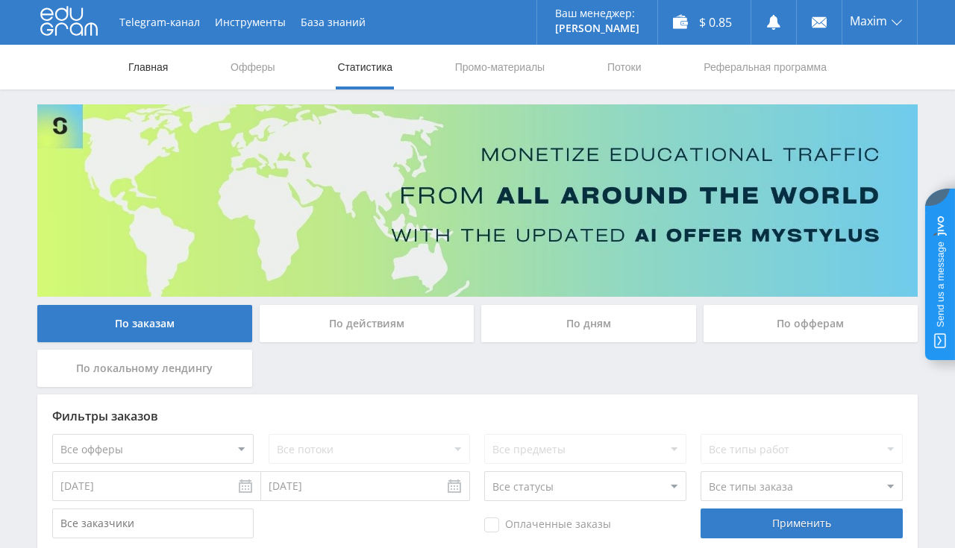
click at [160, 70] on link "Главная" at bounding box center [148, 67] width 43 height 45
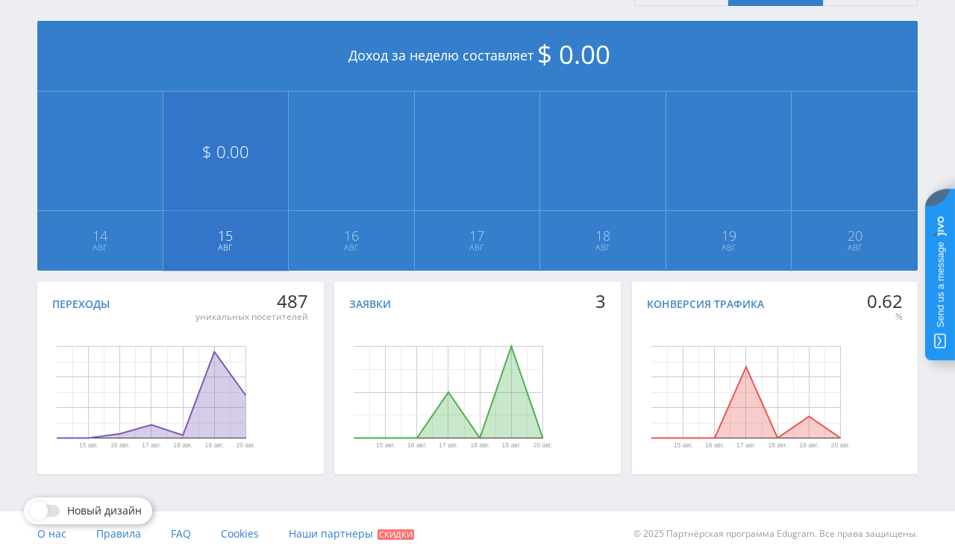
scroll to position [337, 0]
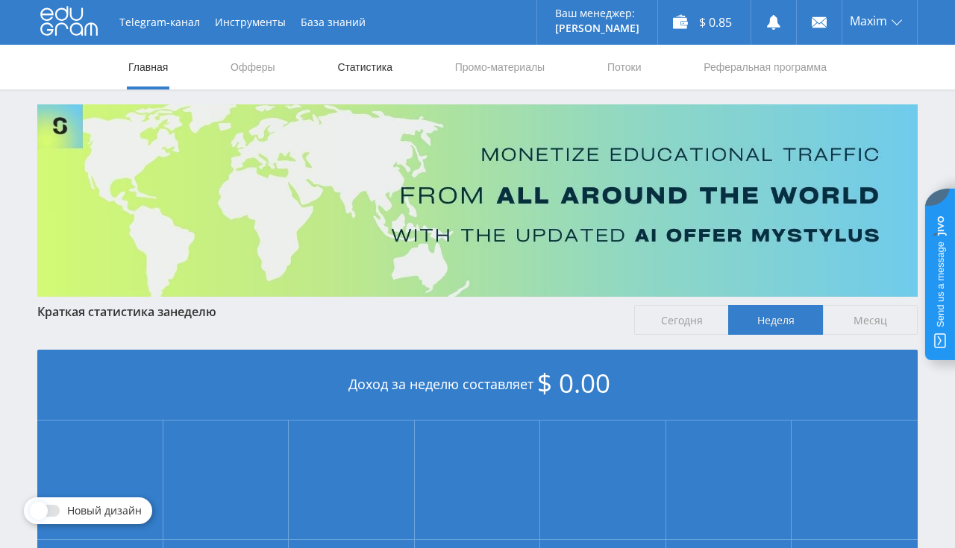
click at [342, 66] on link "Статистика" at bounding box center [365, 67] width 58 height 45
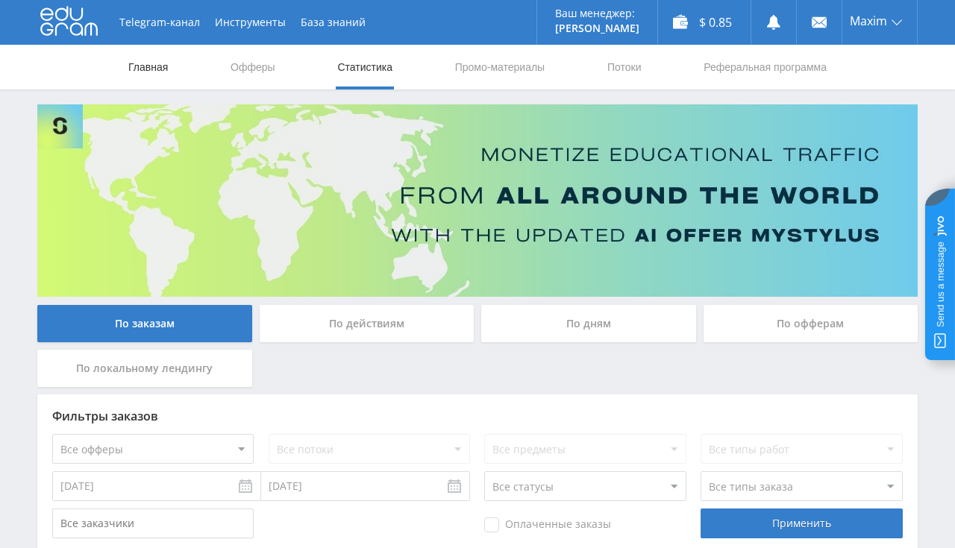
click at [151, 79] on link "Главная" at bounding box center [148, 67] width 43 height 45
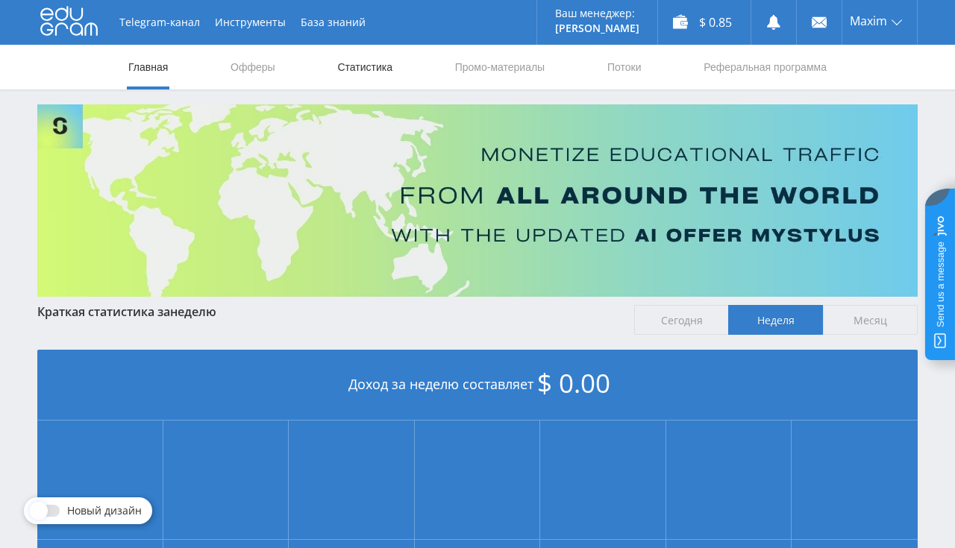
click at [369, 62] on link "Статистика" at bounding box center [365, 67] width 58 height 45
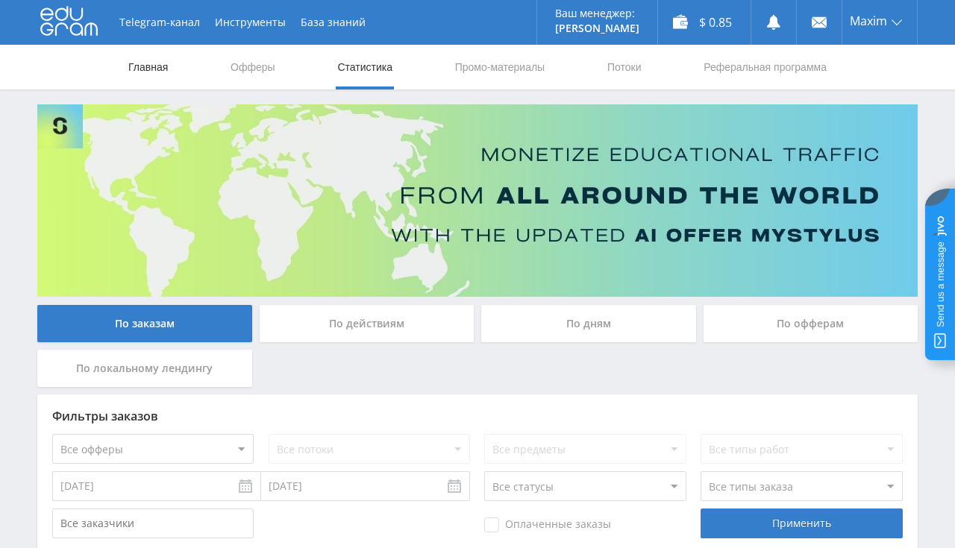
click at [159, 70] on link "Главная" at bounding box center [148, 67] width 43 height 45
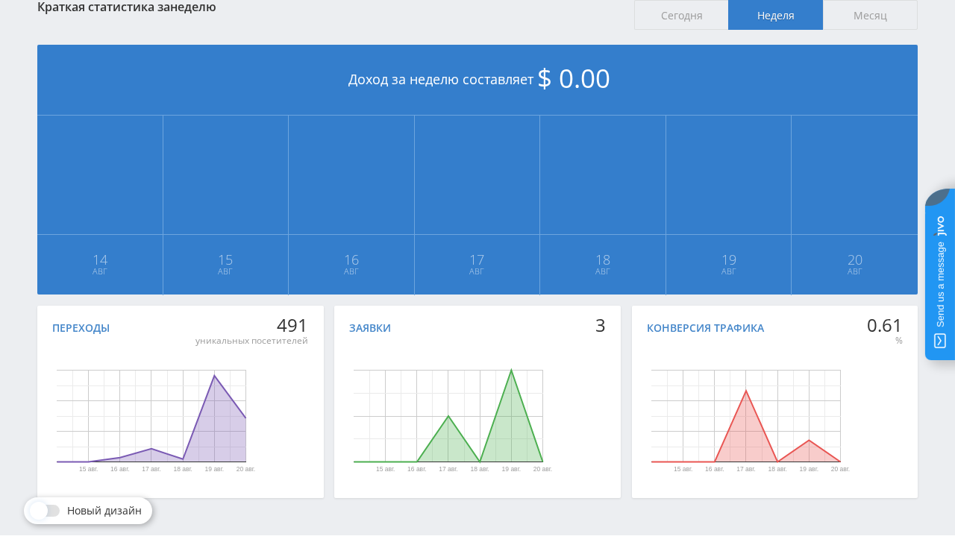
scroll to position [337, 0]
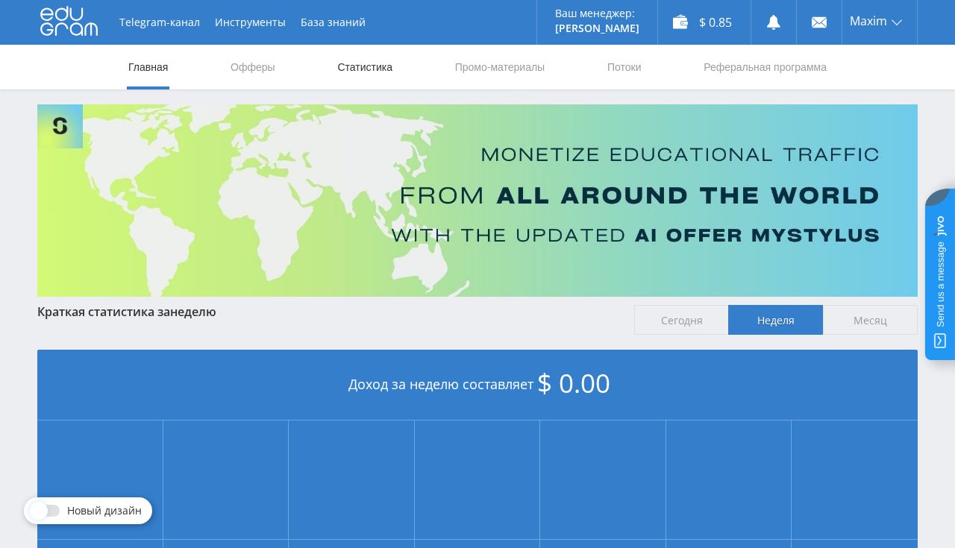
click at [361, 67] on link "Статистика" at bounding box center [365, 67] width 58 height 45
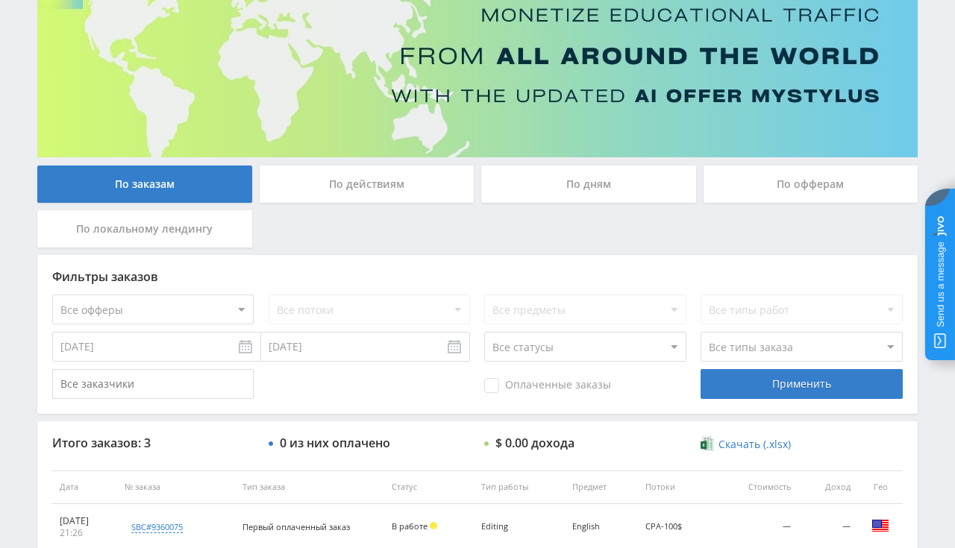
scroll to position [236, 0]
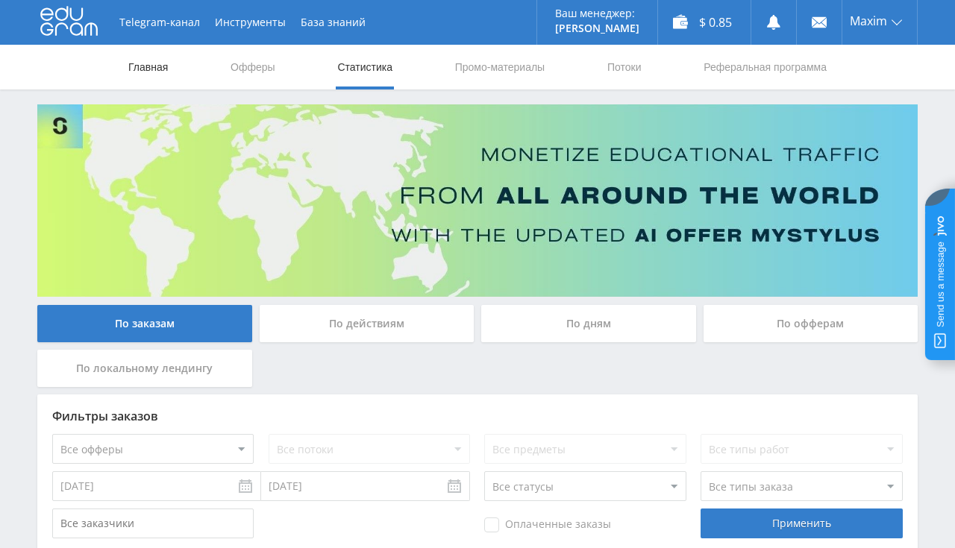
click at [143, 60] on link "Главная" at bounding box center [148, 67] width 43 height 45
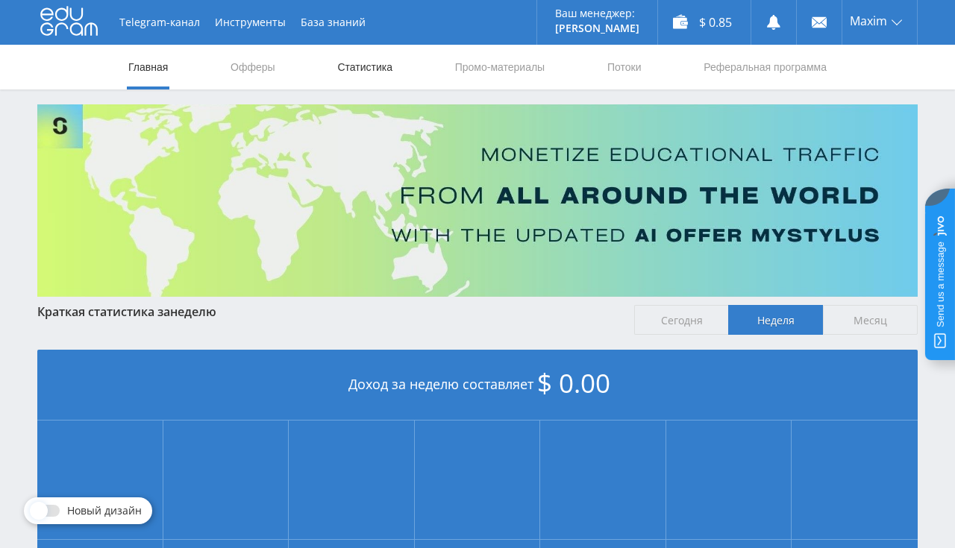
click at [363, 74] on link "Статистика" at bounding box center [365, 67] width 58 height 45
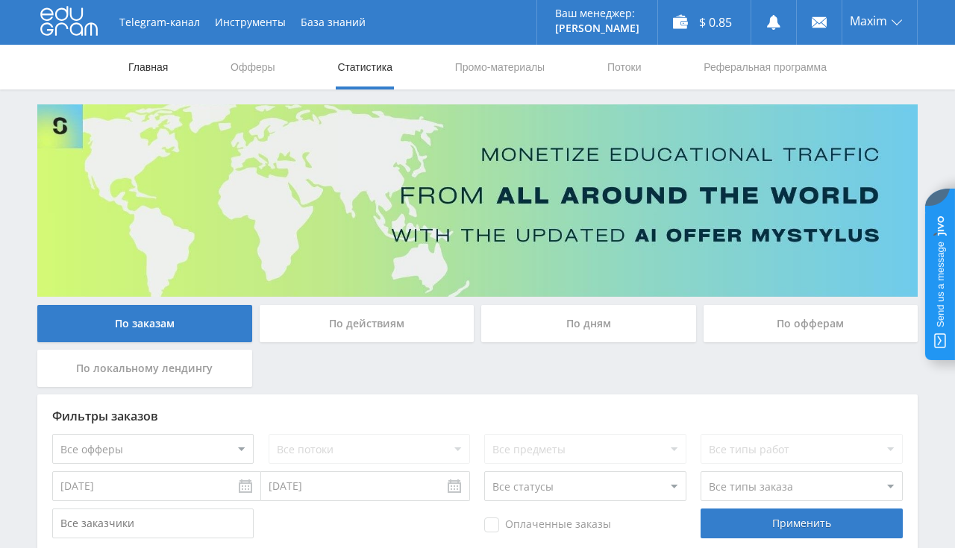
click at [163, 67] on link "Главная" at bounding box center [148, 67] width 43 height 45
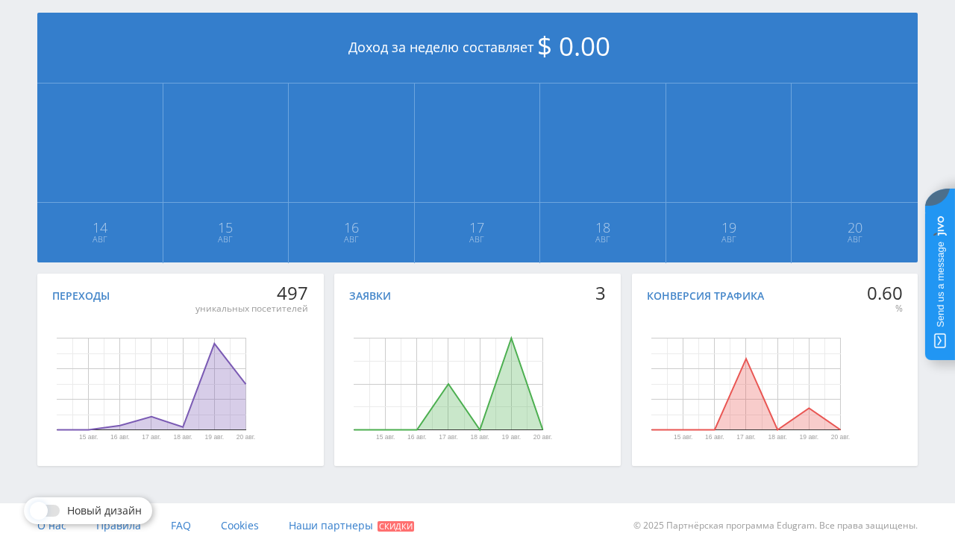
scroll to position [22, 0]
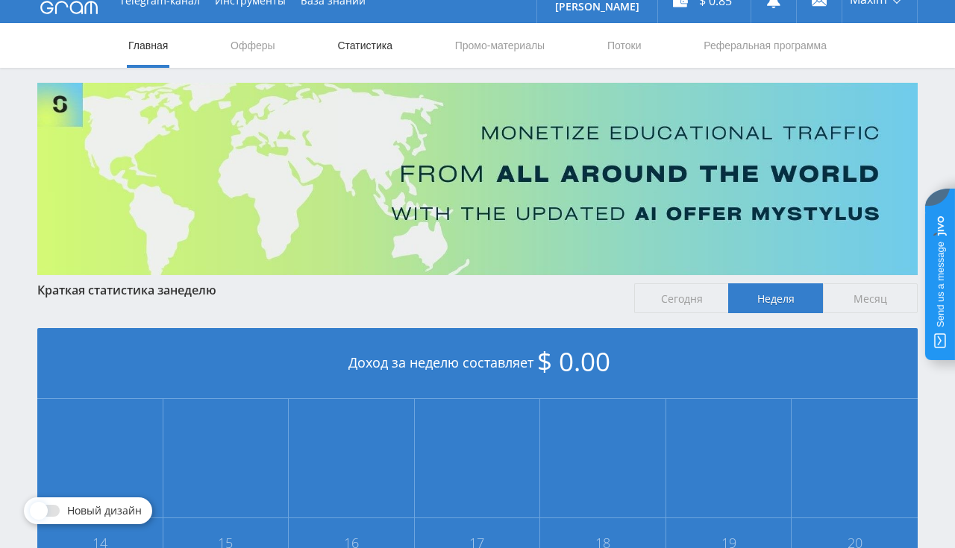
click at [351, 50] on link "Статистика" at bounding box center [365, 45] width 58 height 45
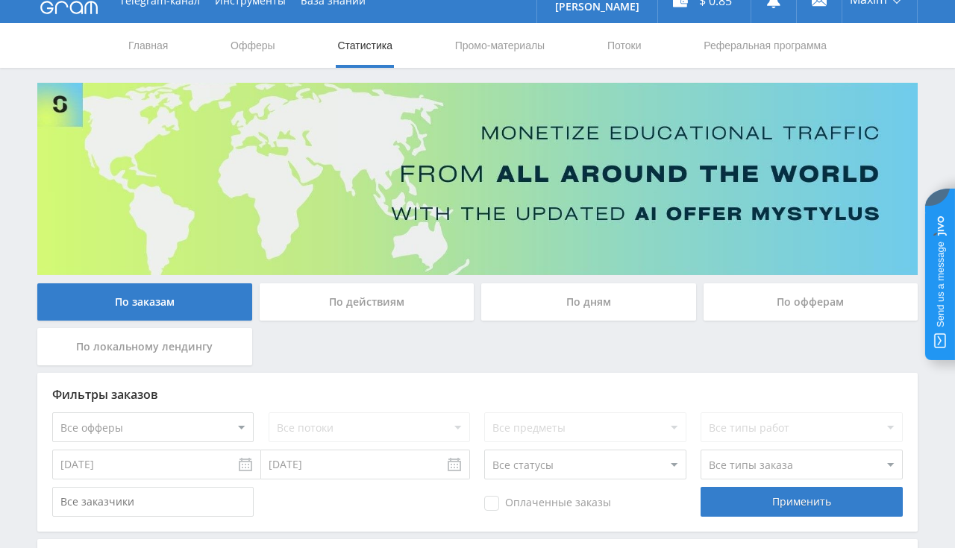
scroll to position [337, 0]
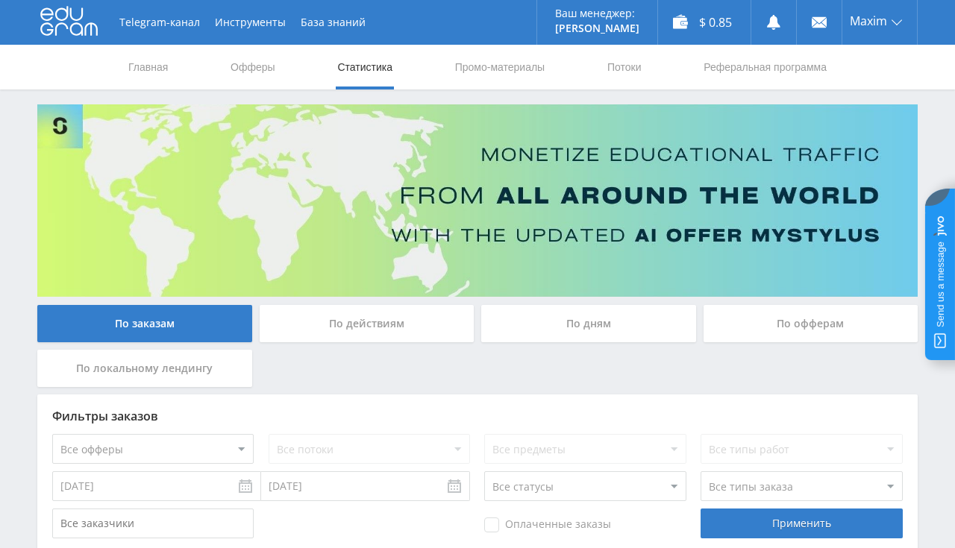
scroll to position [315, 0]
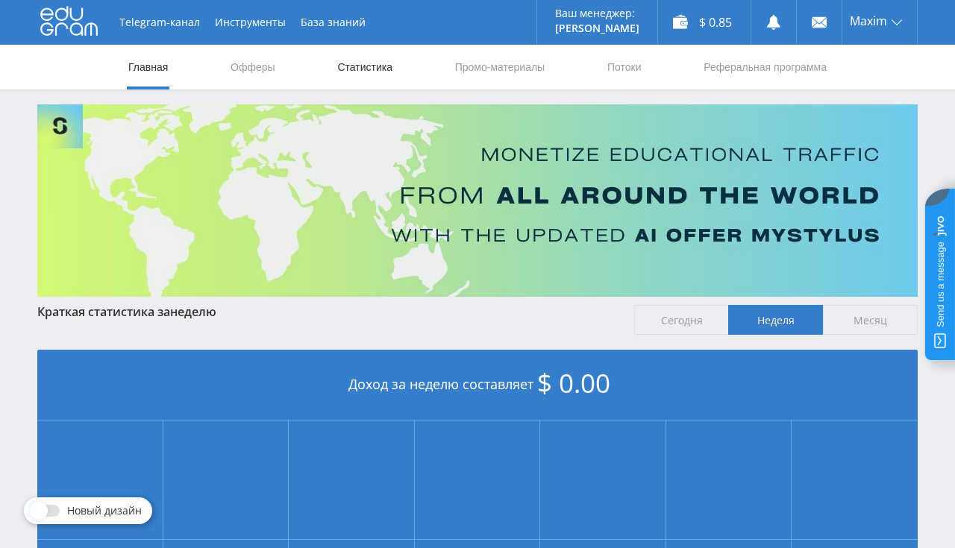
click at [373, 66] on link "Статистика" at bounding box center [365, 67] width 58 height 45
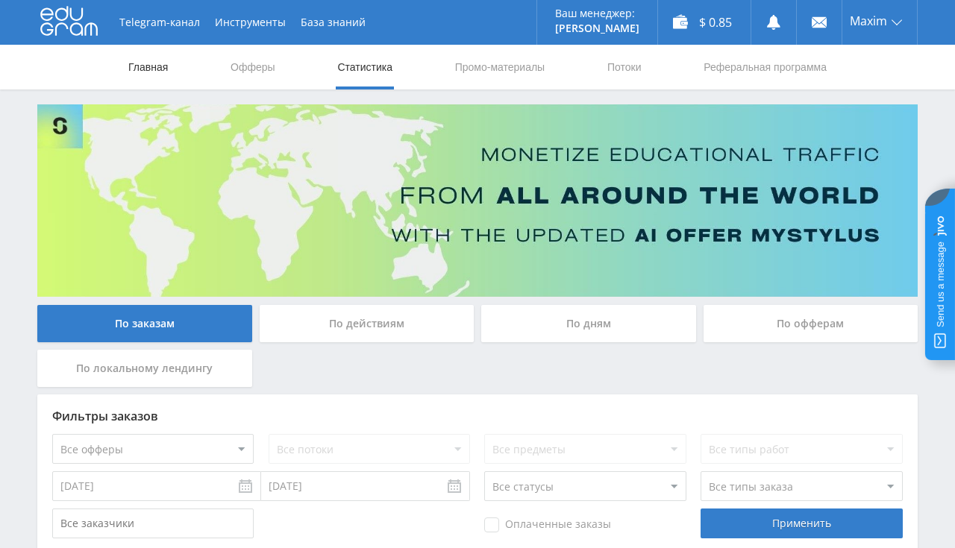
click at [151, 58] on link "Главная" at bounding box center [148, 67] width 43 height 45
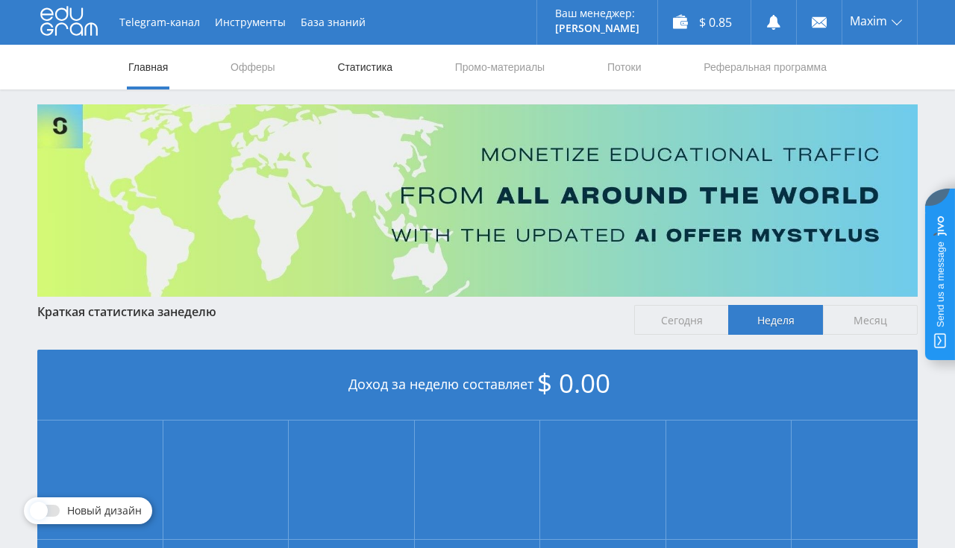
click at [357, 72] on link "Статистика" at bounding box center [365, 67] width 58 height 45
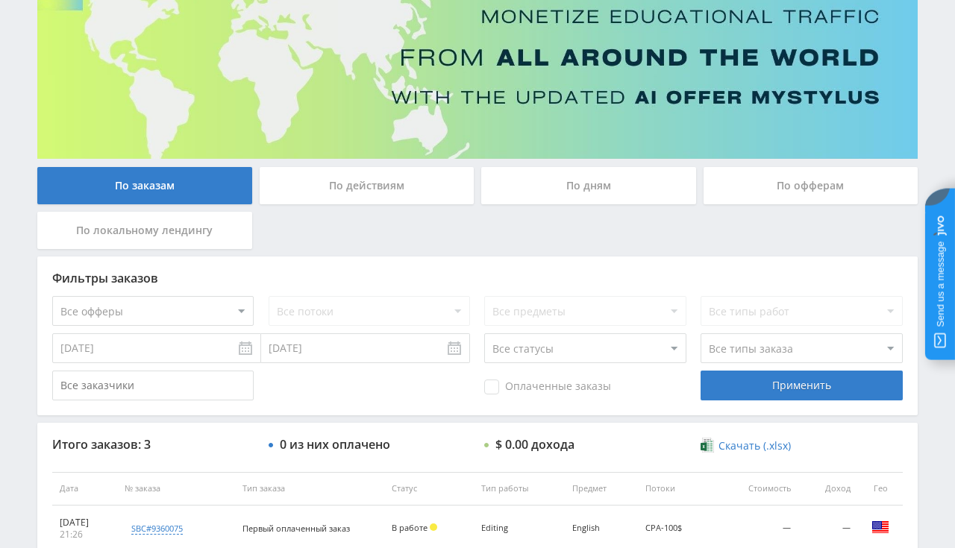
scroll to position [139, 0]
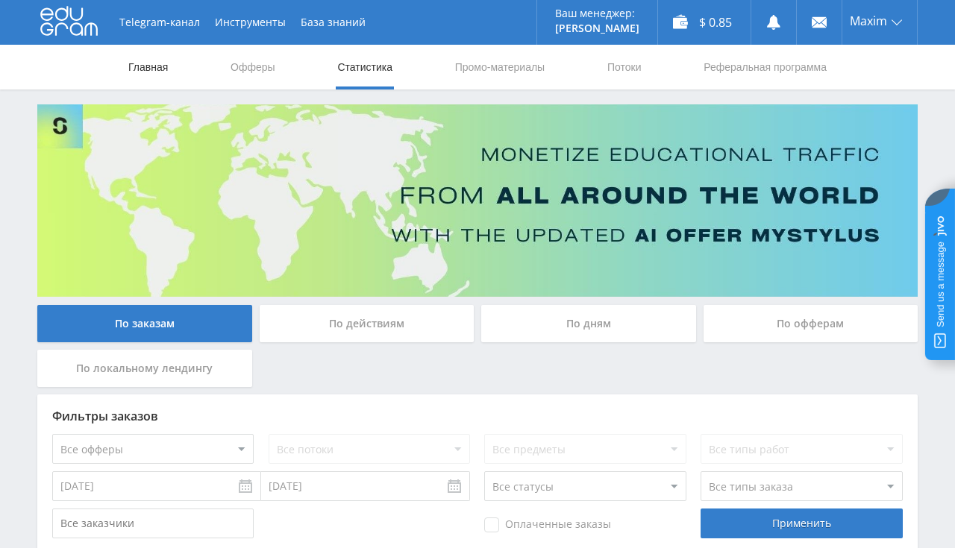
click at [158, 74] on link "Главная" at bounding box center [148, 67] width 43 height 45
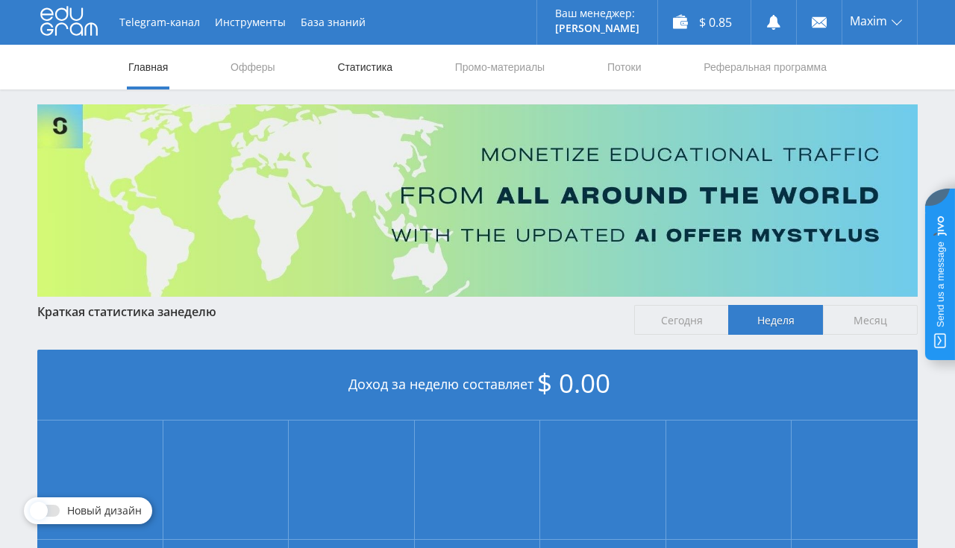
click at [368, 75] on link "Статистика" at bounding box center [365, 67] width 58 height 45
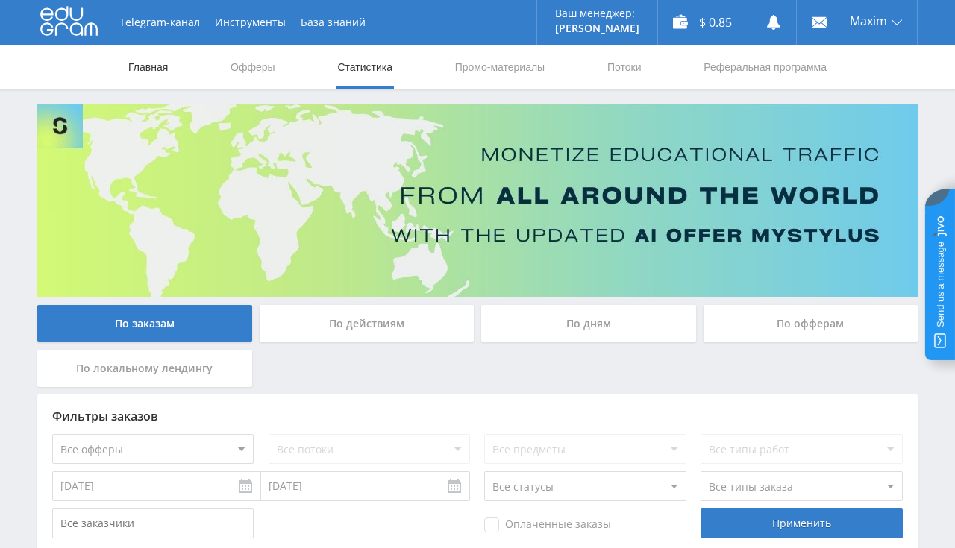
click at [148, 72] on link "Главная" at bounding box center [148, 67] width 43 height 45
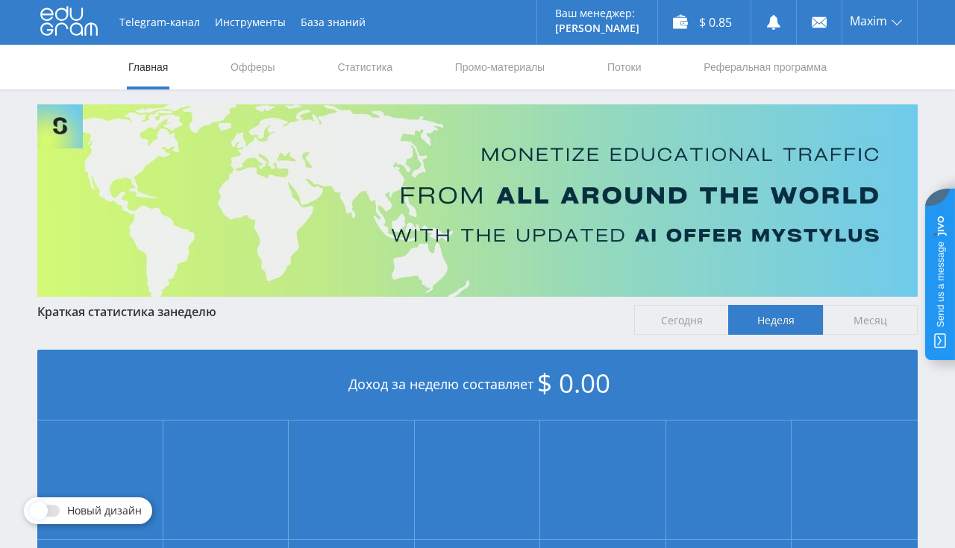
scroll to position [315, 0]
click at [370, 65] on link "Статистика" at bounding box center [365, 67] width 58 height 45
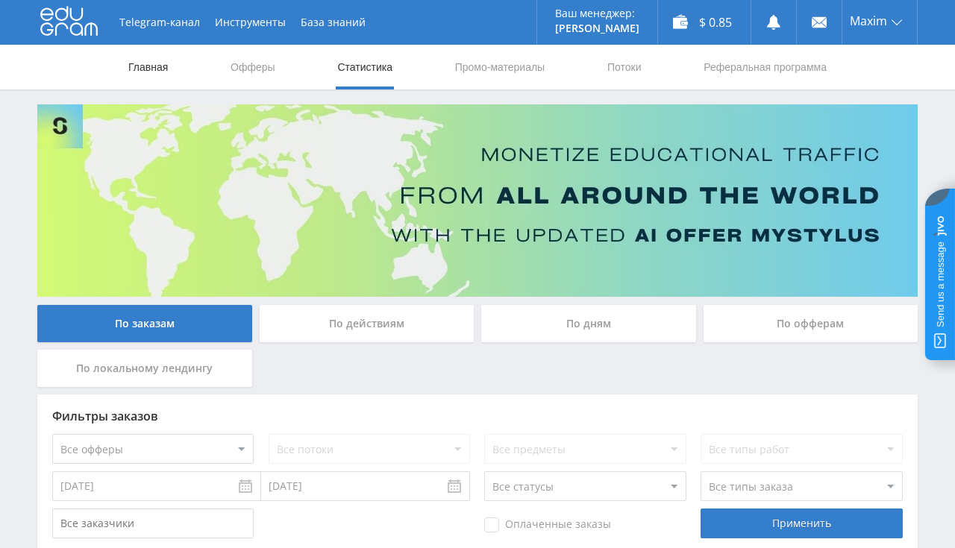
click at [166, 67] on link "Главная" at bounding box center [148, 67] width 43 height 45
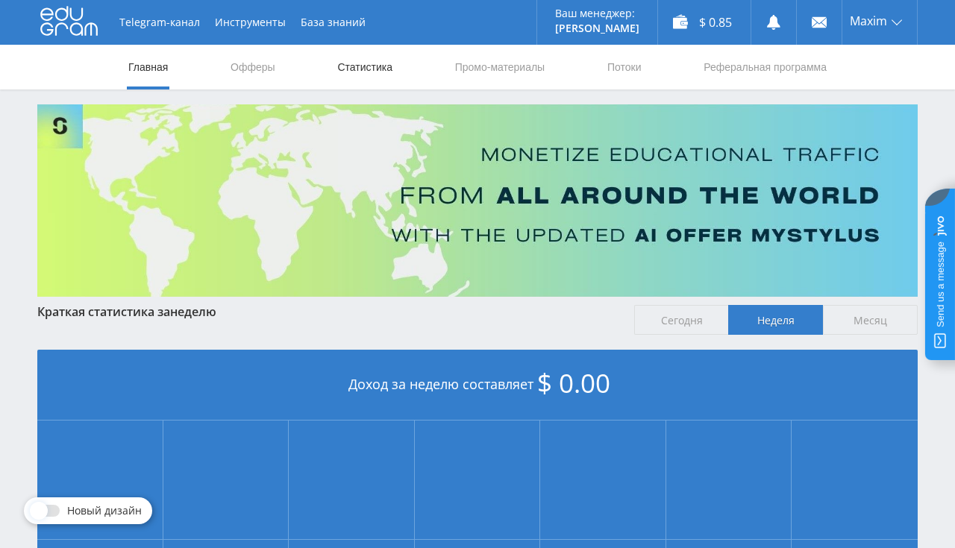
click at [371, 57] on link "Статистика" at bounding box center [365, 67] width 58 height 45
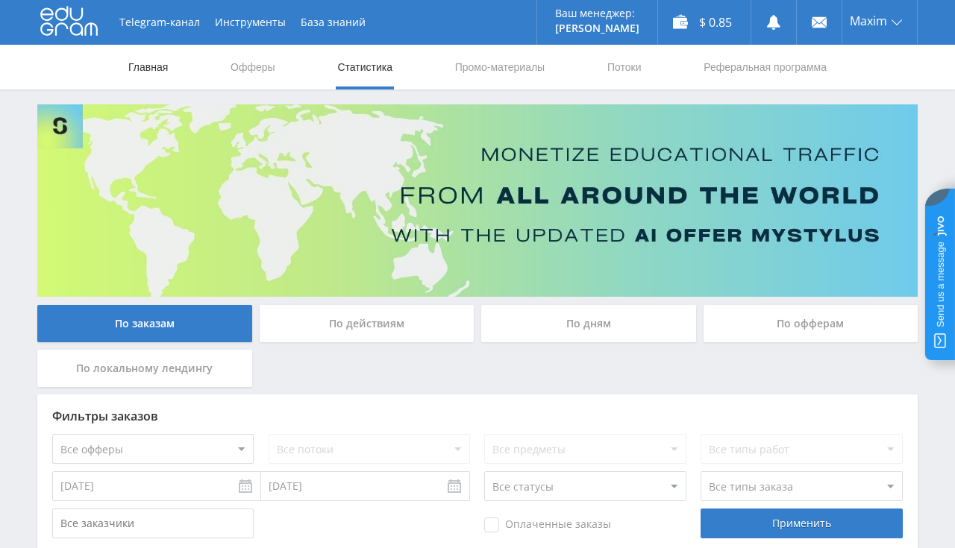
click at [139, 68] on link "Главная" at bounding box center [148, 67] width 43 height 45
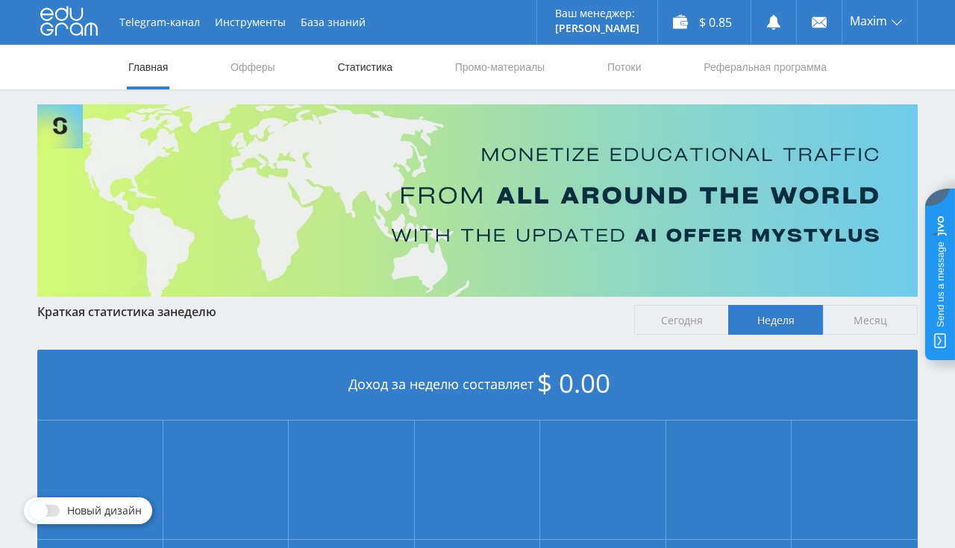
click at [355, 66] on link "Статистика" at bounding box center [365, 67] width 58 height 45
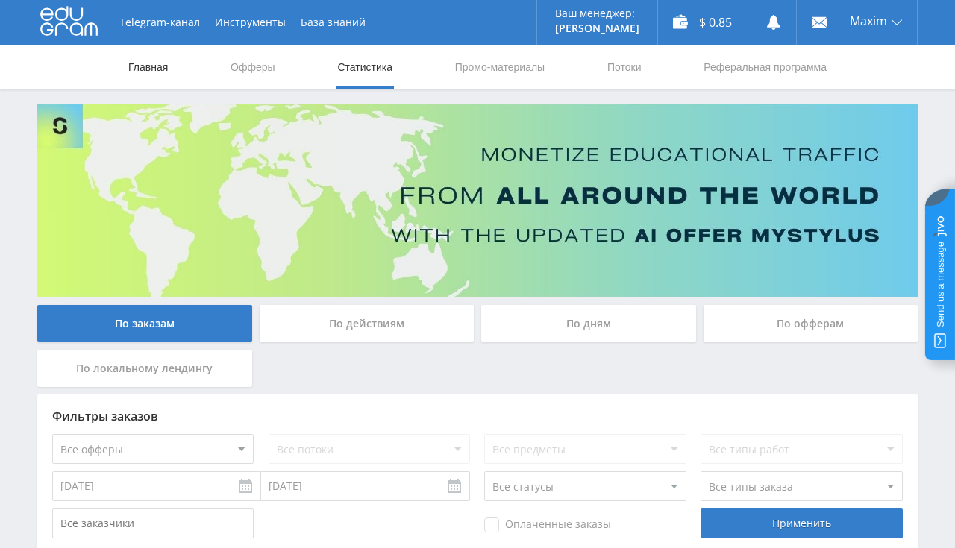
click at [142, 63] on link "Главная" at bounding box center [148, 67] width 43 height 45
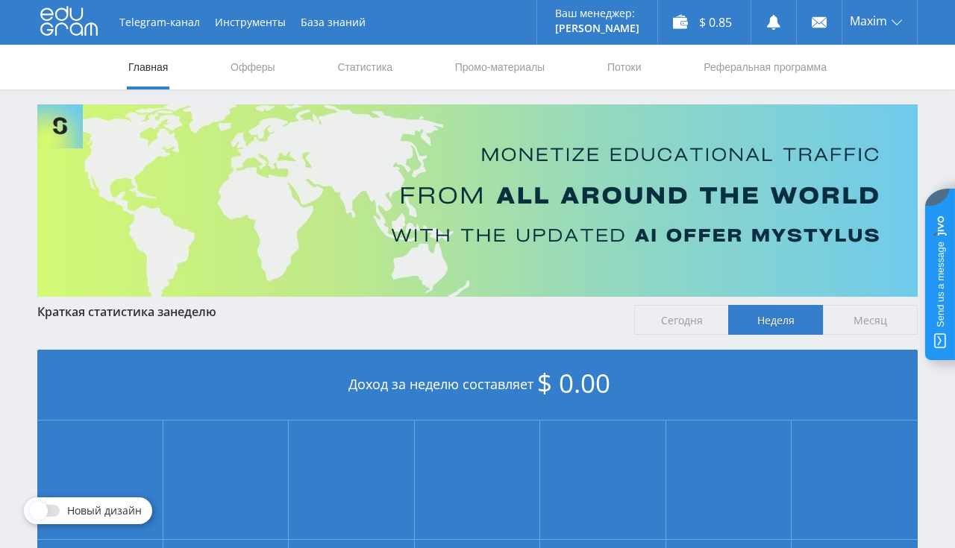
scroll to position [337, 0]
